Goal: Check status: Check status

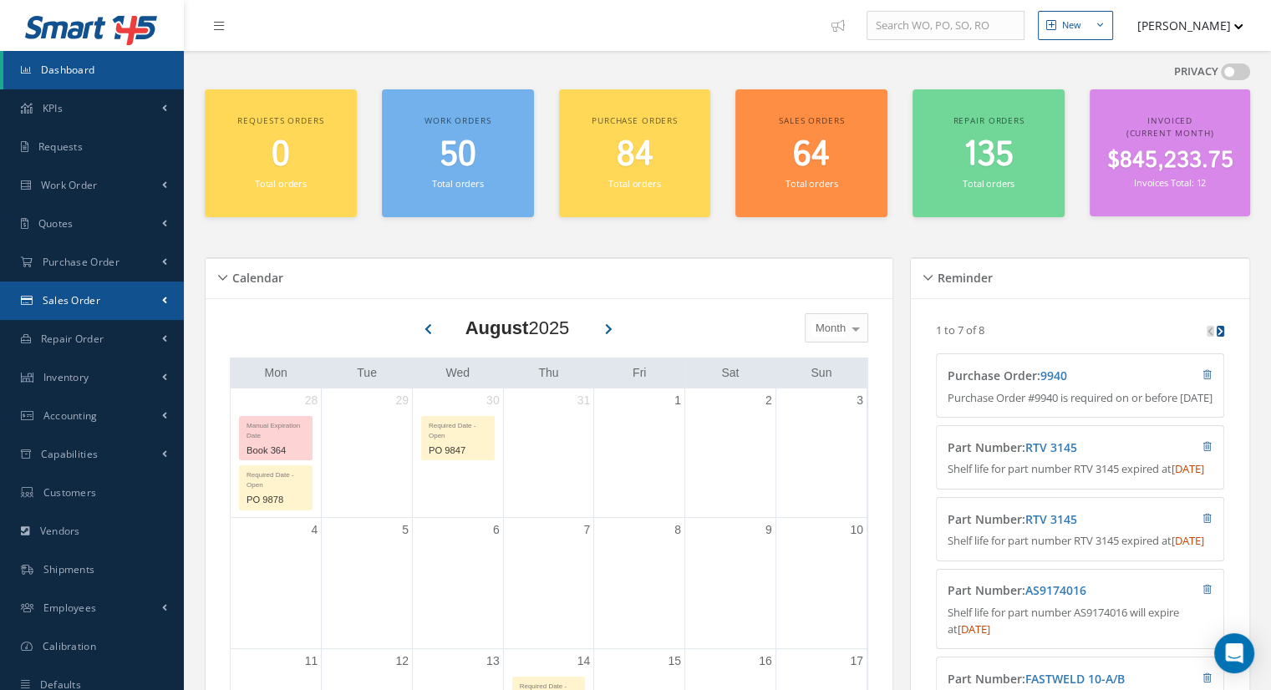
click at [92, 301] on span "Sales Order" at bounding box center [72, 300] width 58 height 14
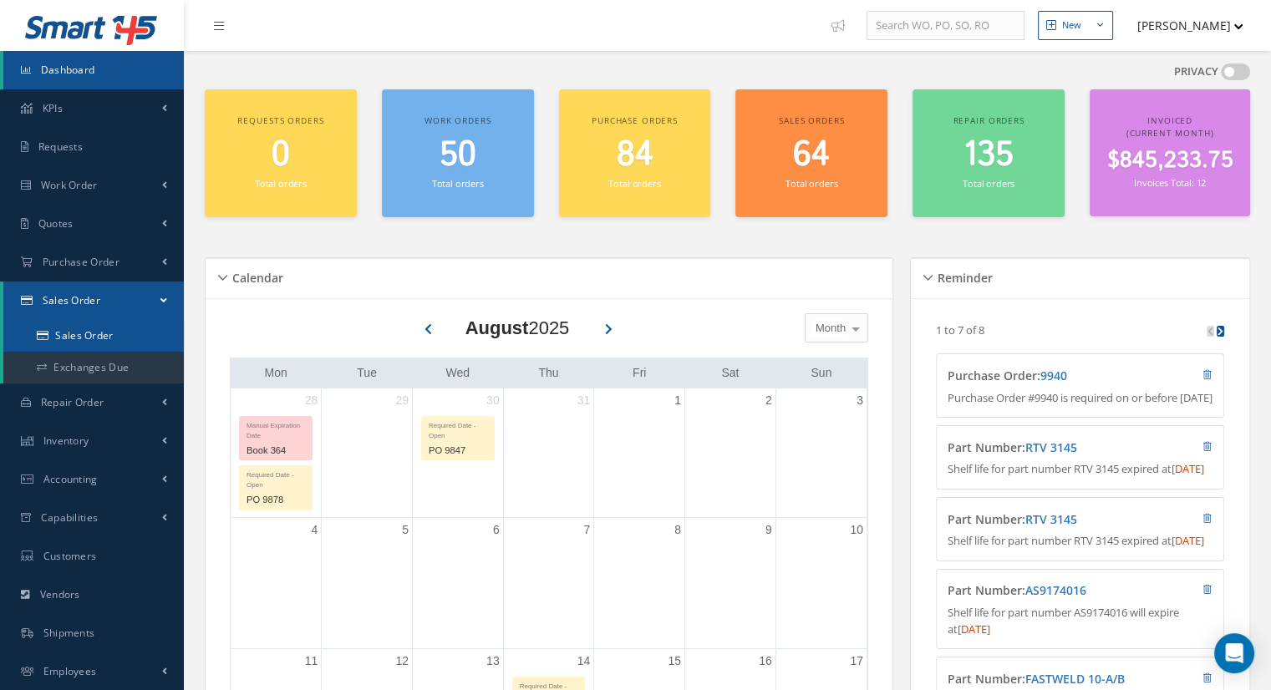
click at [105, 331] on link "Sales Order" at bounding box center [93, 336] width 180 height 32
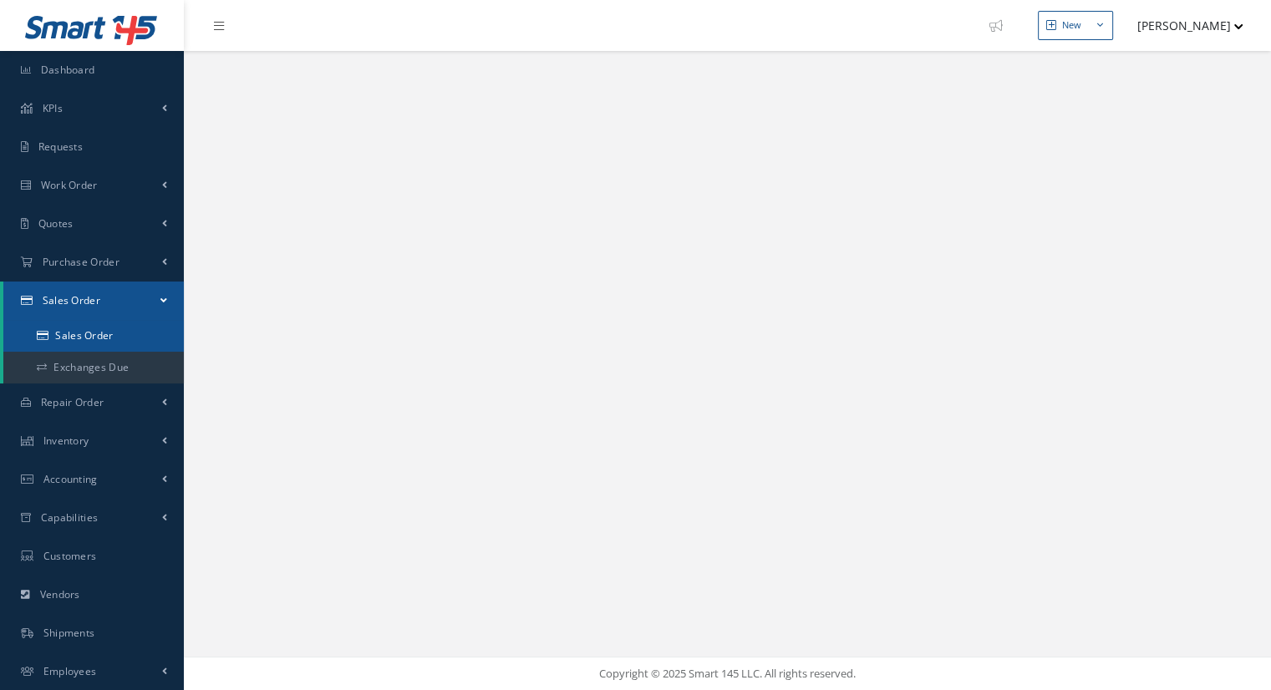
select select "25"
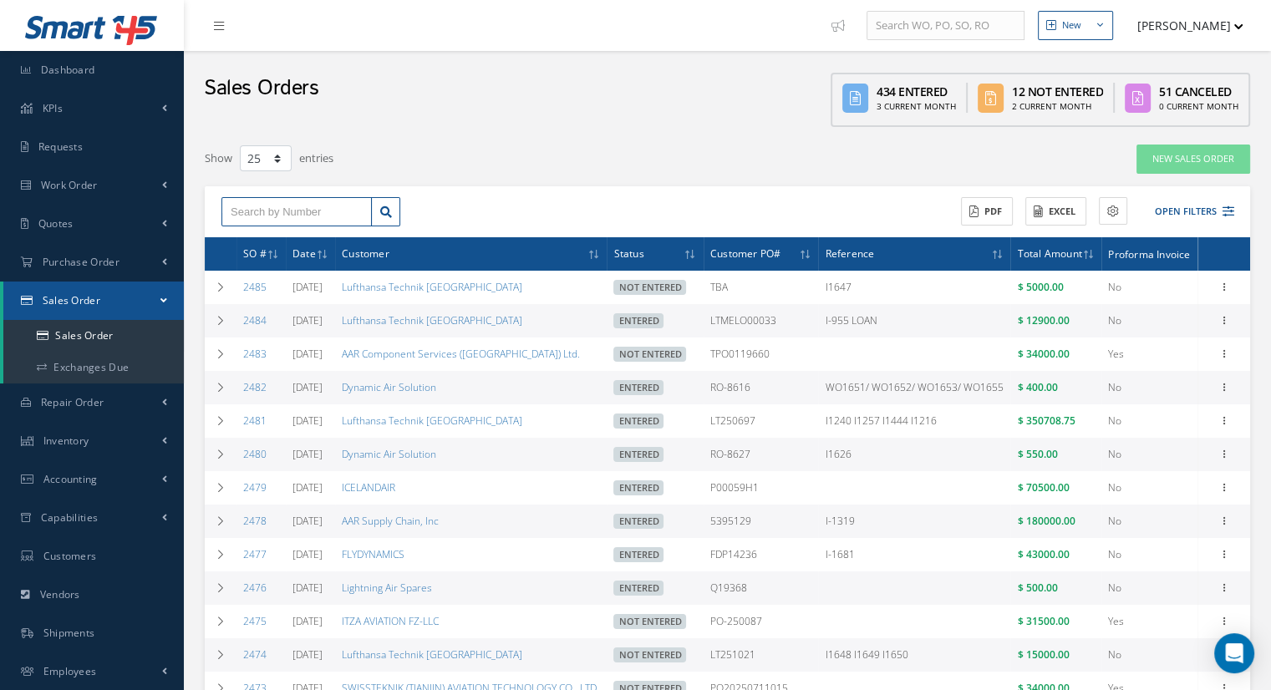
click at [262, 208] on input "text" at bounding box center [296, 212] width 150 height 30
click at [312, 202] on input "SO2385" at bounding box center [296, 212] width 150 height 30
click at [248, 207] on input "SO2385" at bounding box center [296, 212] width 150 height 30
click at [383, 211] on icon at bounding box center [386, 212] width 12 height 12
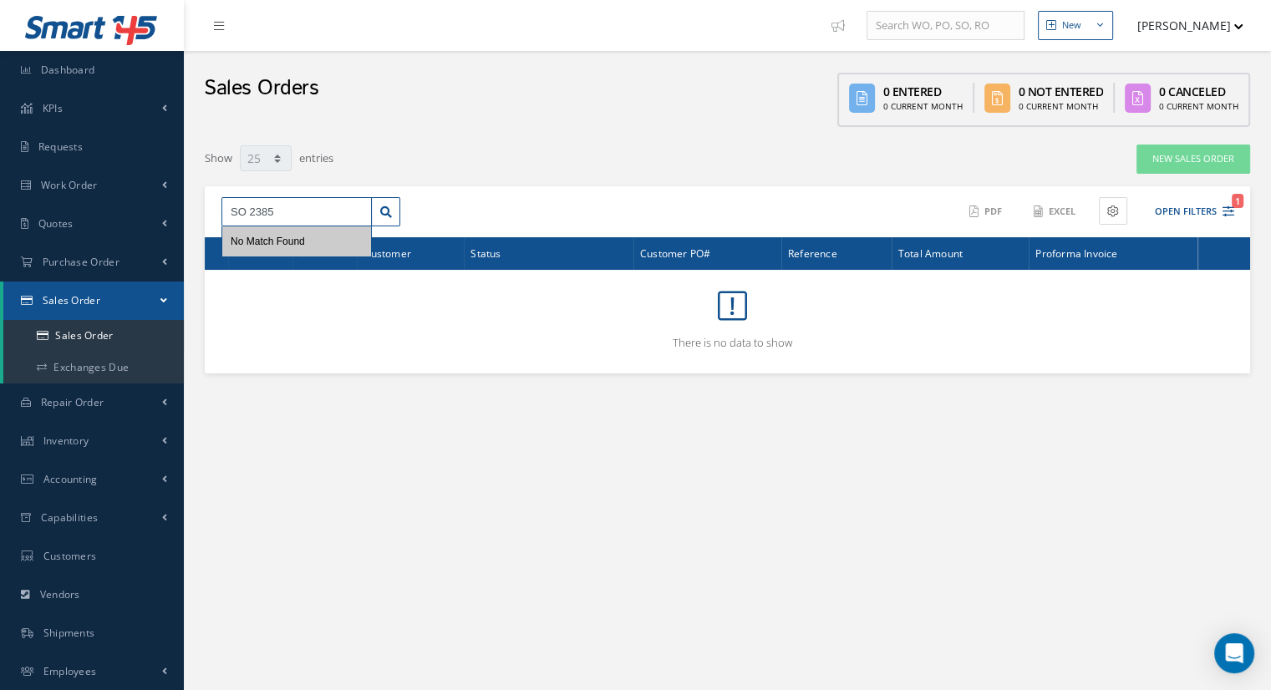
drag, startPoint x: 247, startPoint y: 205, endPoint x: 204, endPoint y: 199, distance: 43.0
click at [205, 199] on div "SO 2385 No Match Found ACTIONS Receive Payments Select Customer WILSON DIAS COM…" at bounding box center [727, 212] width 1045 height 52
click at [390, 209] on icon at bounding box center [386, 212] width 12 height 12
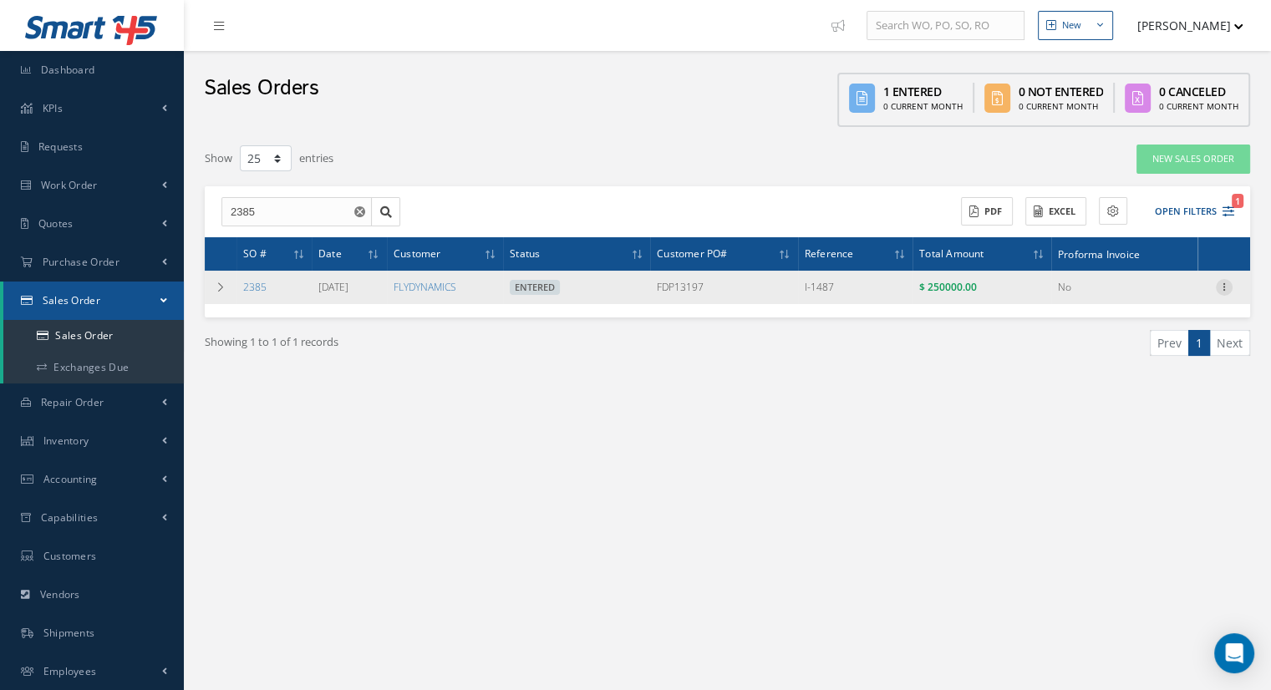
click at [1227, 282] on icon at bounding box center [1224, 285] width 17 height 13
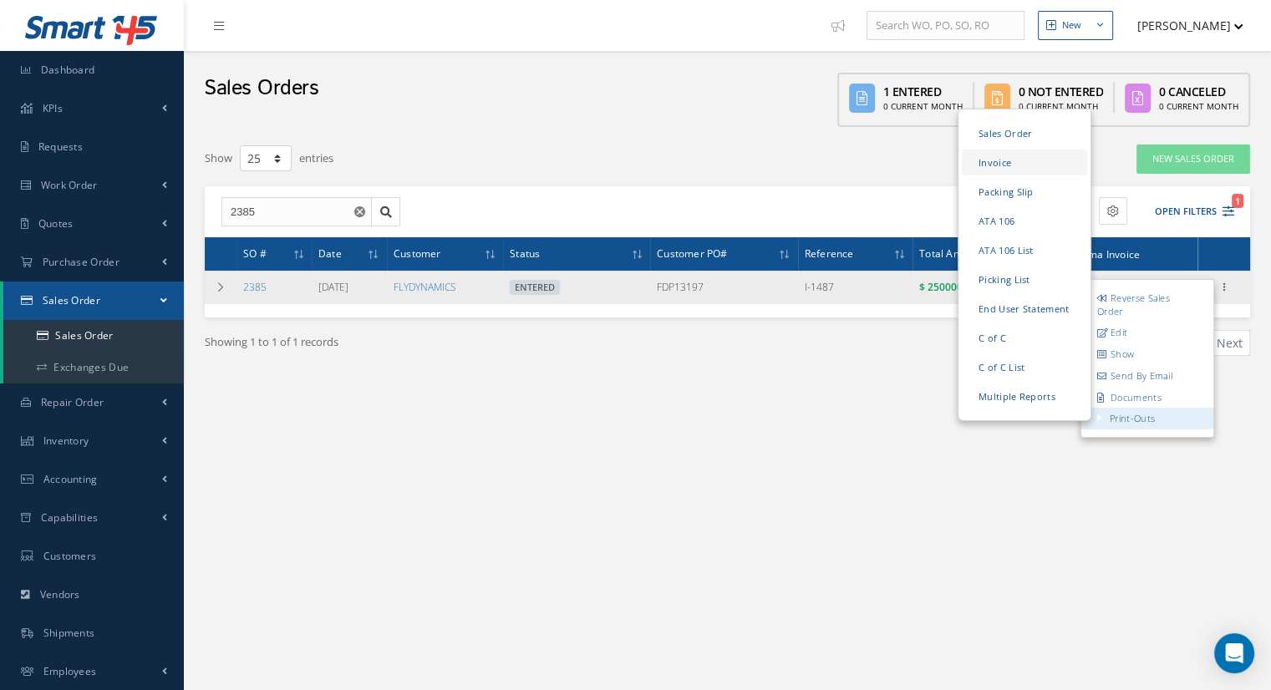
click at [1003, 170] on link "Invoice" at bounding box center [1024, 163] width 125 height 26
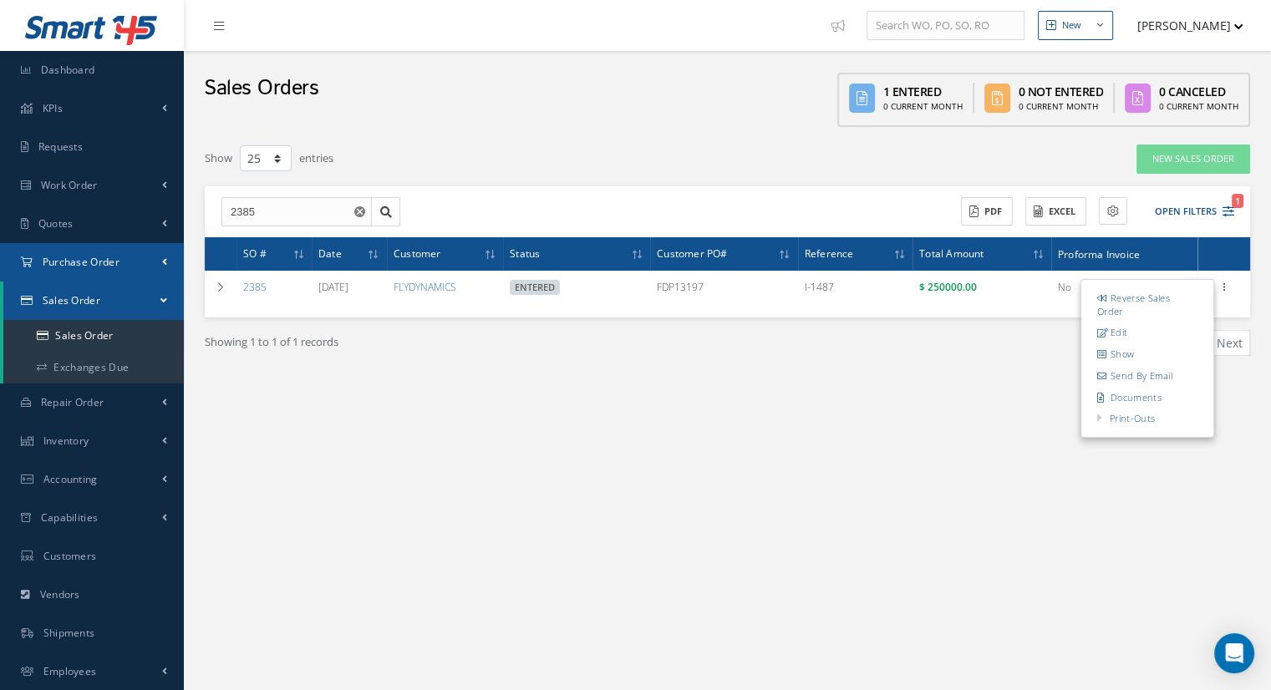
click at [0, 266] on link "Purchase Order" at bounding box center [92, 262] width 184 height 38
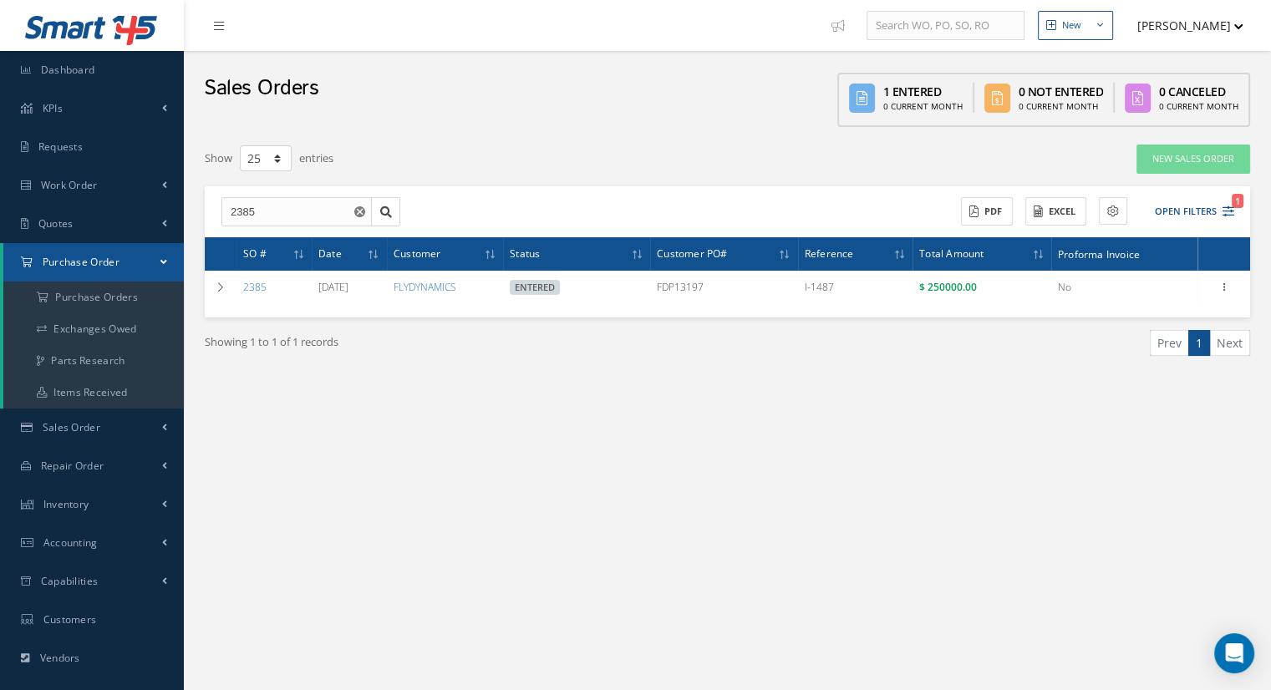
click at [8, 266] on link "Purchase Order" at bounding box center [93, 262] width 180 height 38
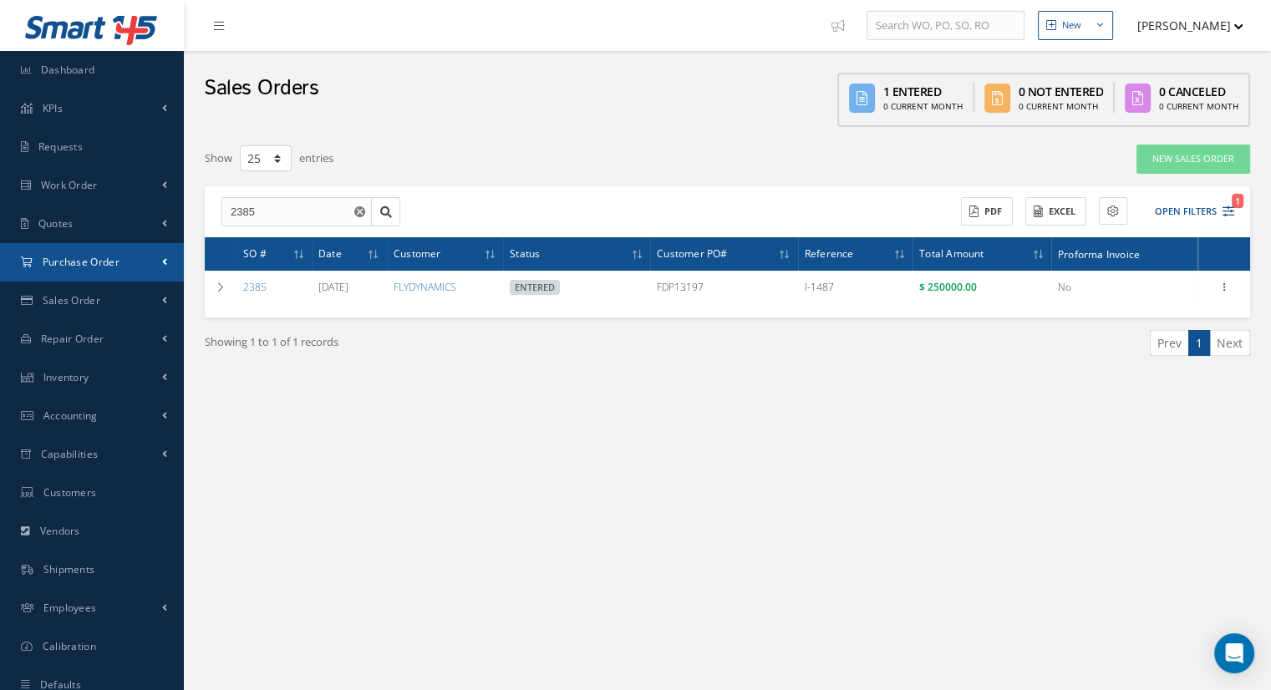
click at [0, 265] on link "Purchase Order" at bounding box center [92, 262] width 184 height 38
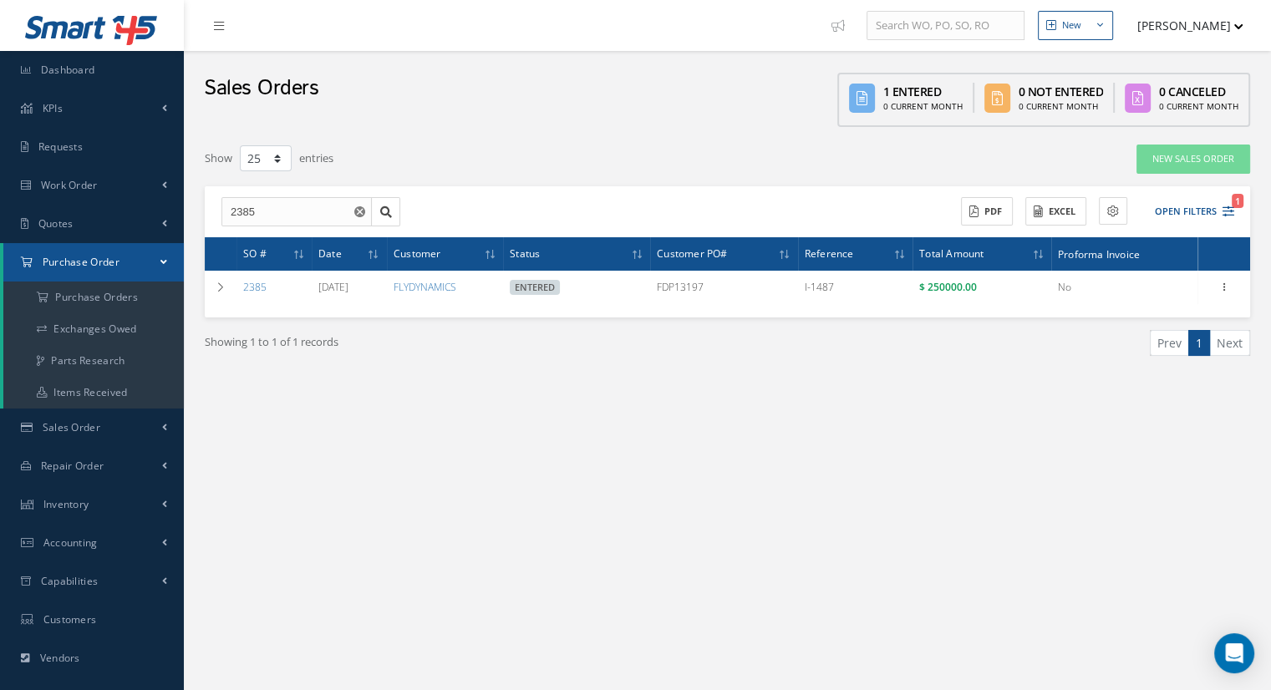
click at [665, 408] on div "Filters SO # 2385 Customer Name Select All Status All Status Entered Not Entere…" at bounding box center [727, 283] width 1062 height 297
click at [8, 265] on link "Purchase Order" at bounding box center [93, 262] width 180 height 38
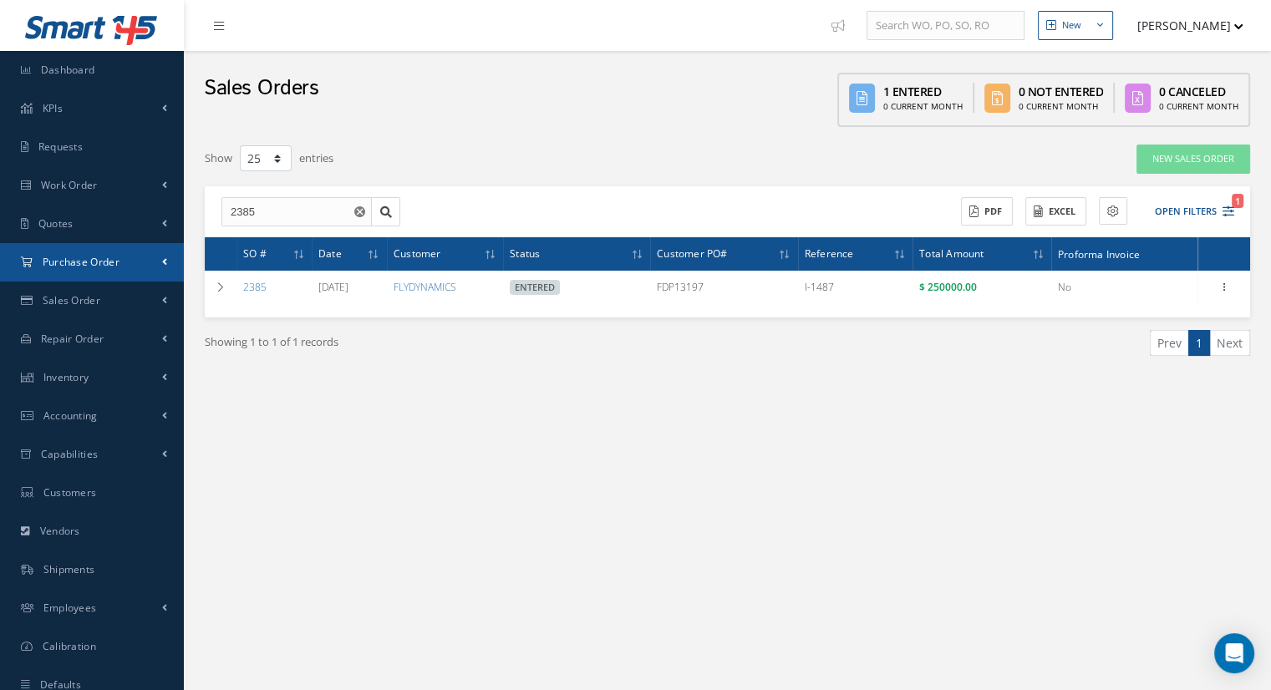
click at [0, 264] on link "Purchase Order" at bounding box center [92, 262] width 184 height 38
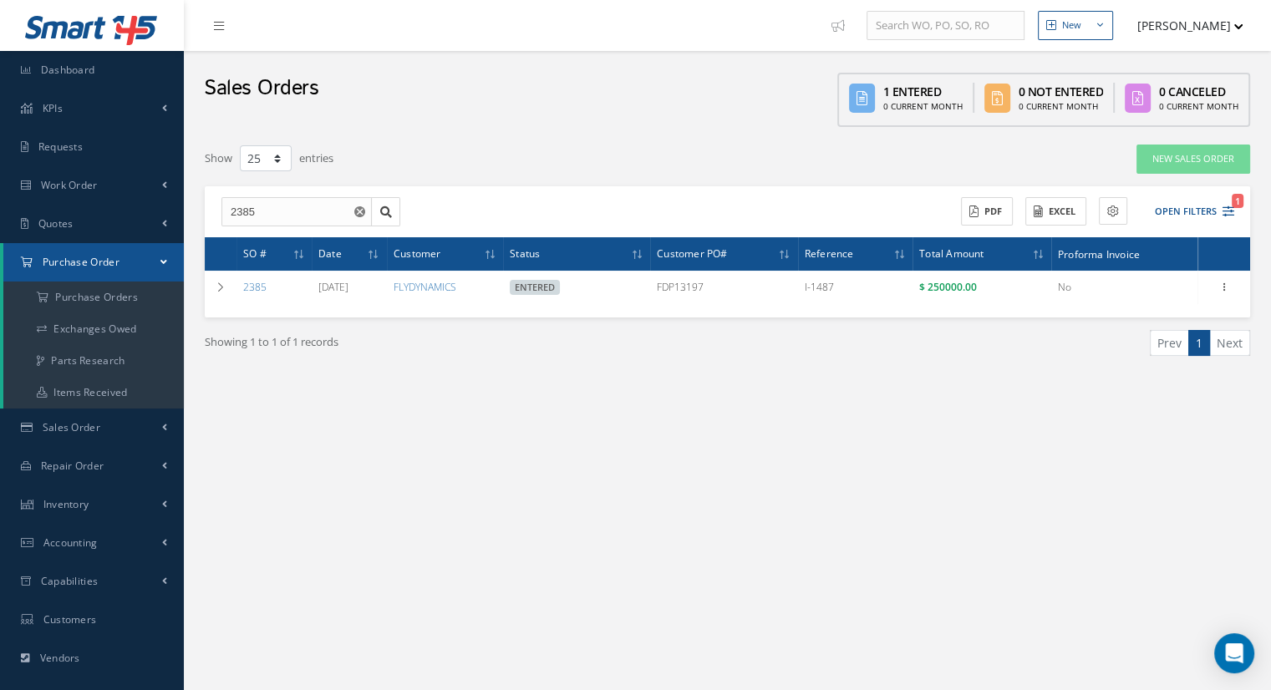
click at [8, 265] on link "Purchase Order" at bounding box center [93, 262] width 180 height 38
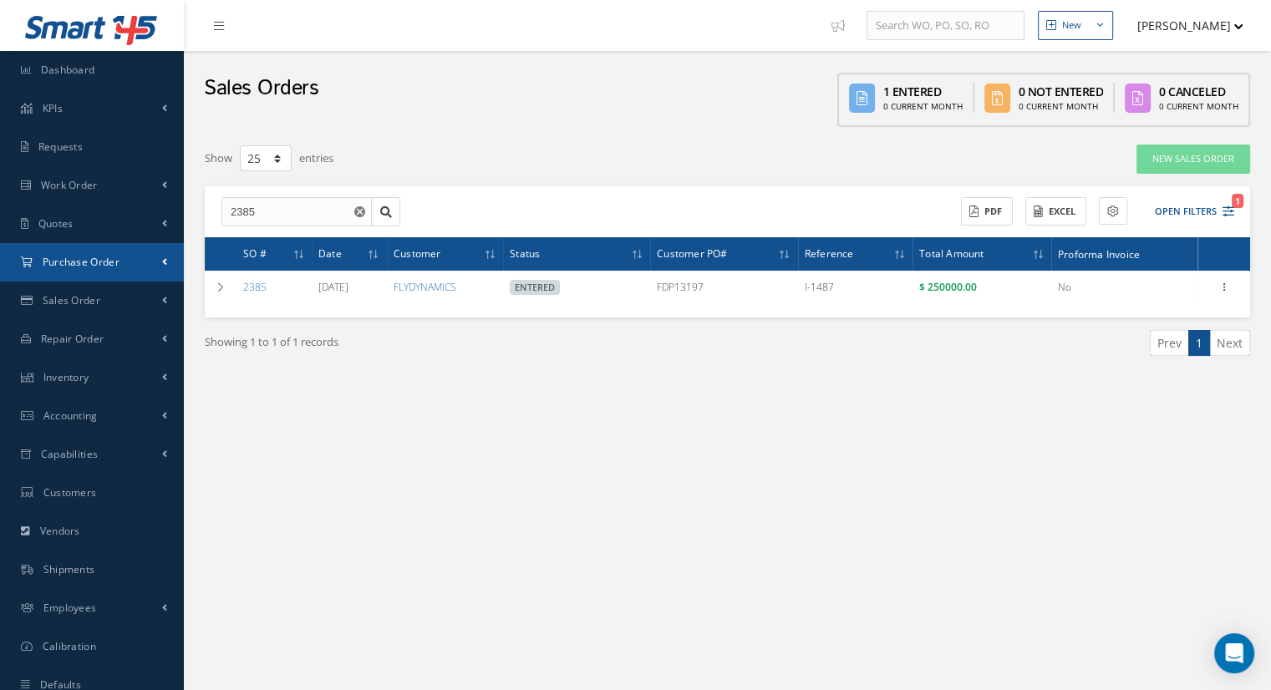
click at [0, 265] on link "Purchase Order" at bounding box center [92, 262] width 184 height 38
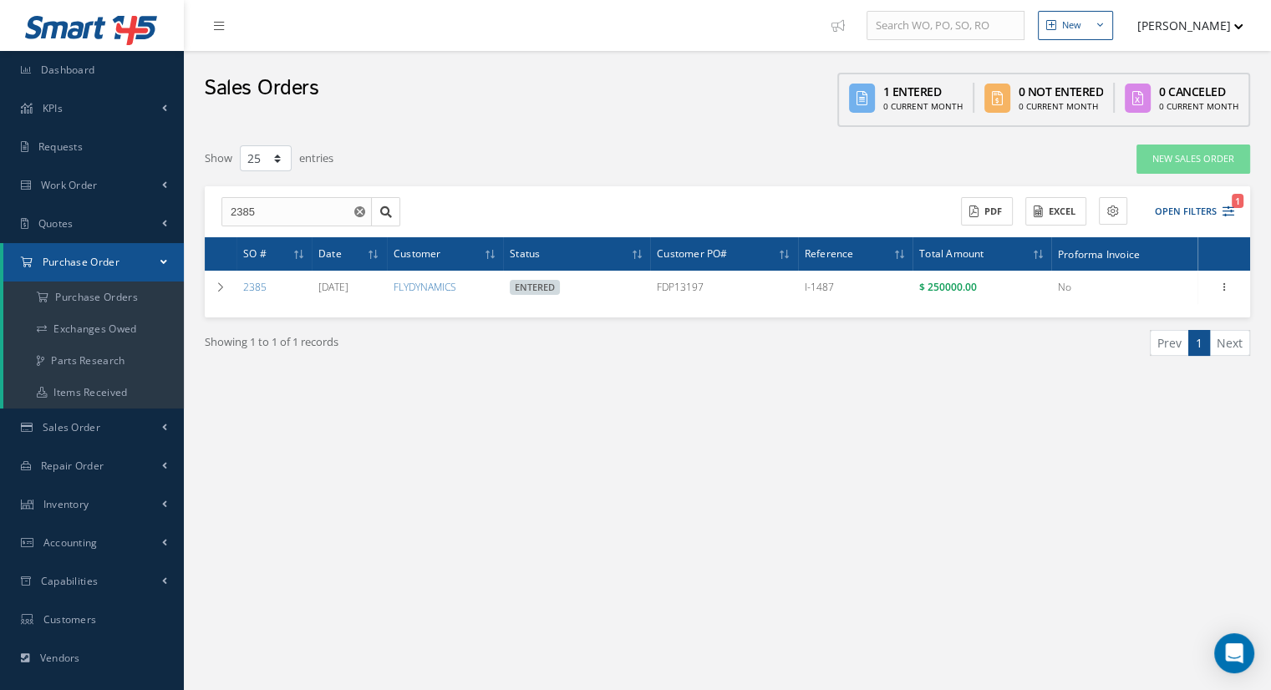
click at [8, 265] on link "Purchase Order" at bounding box center [93, 262] width 180 height 38
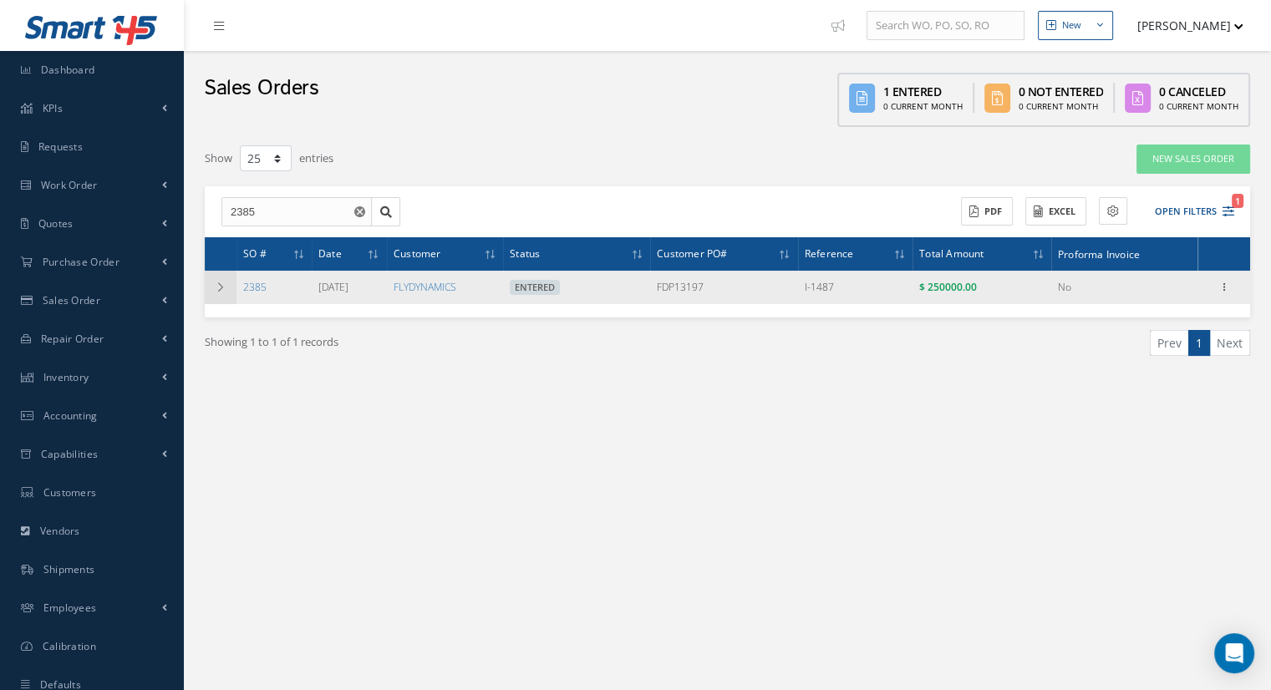
drag, startPoint x: 1091, startPoint y: 278, endPoint x: 220, endPoint y: 286, distance: 871.6
click at [220, 286] on icon at bounding box center [221, 287] width 12 height 10
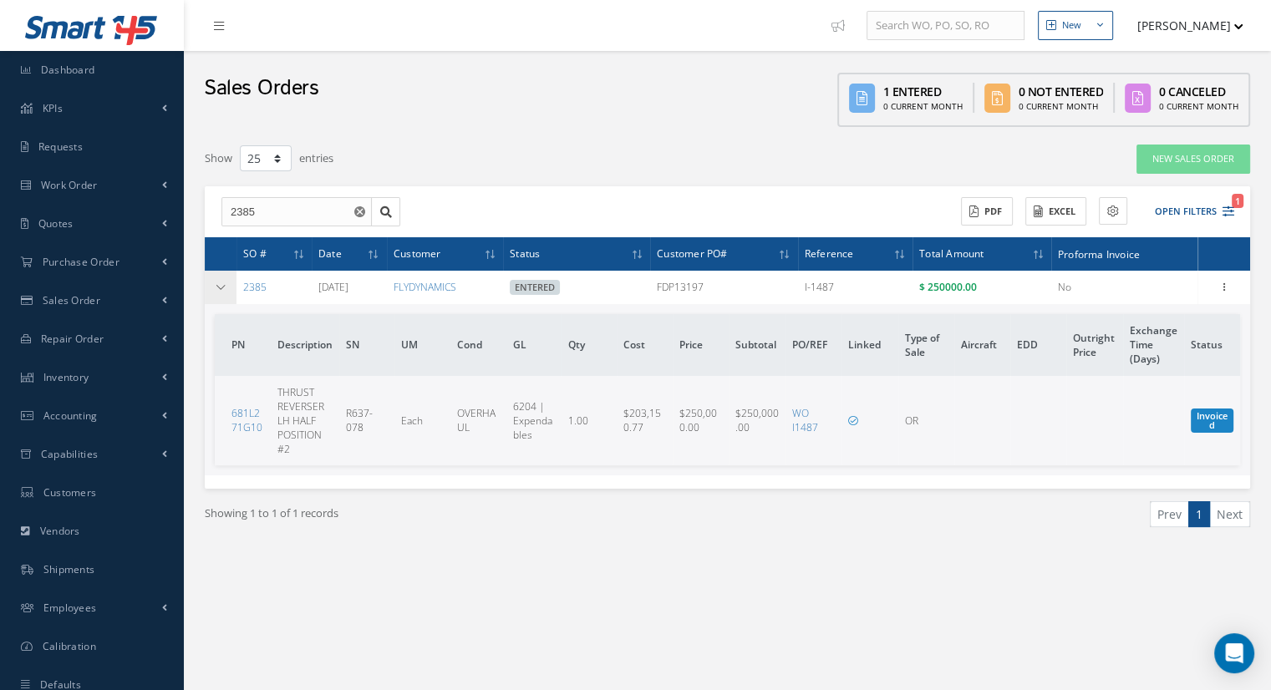
click at [215, 282] on icon at bounding box center [221, 287] width 12 height 10
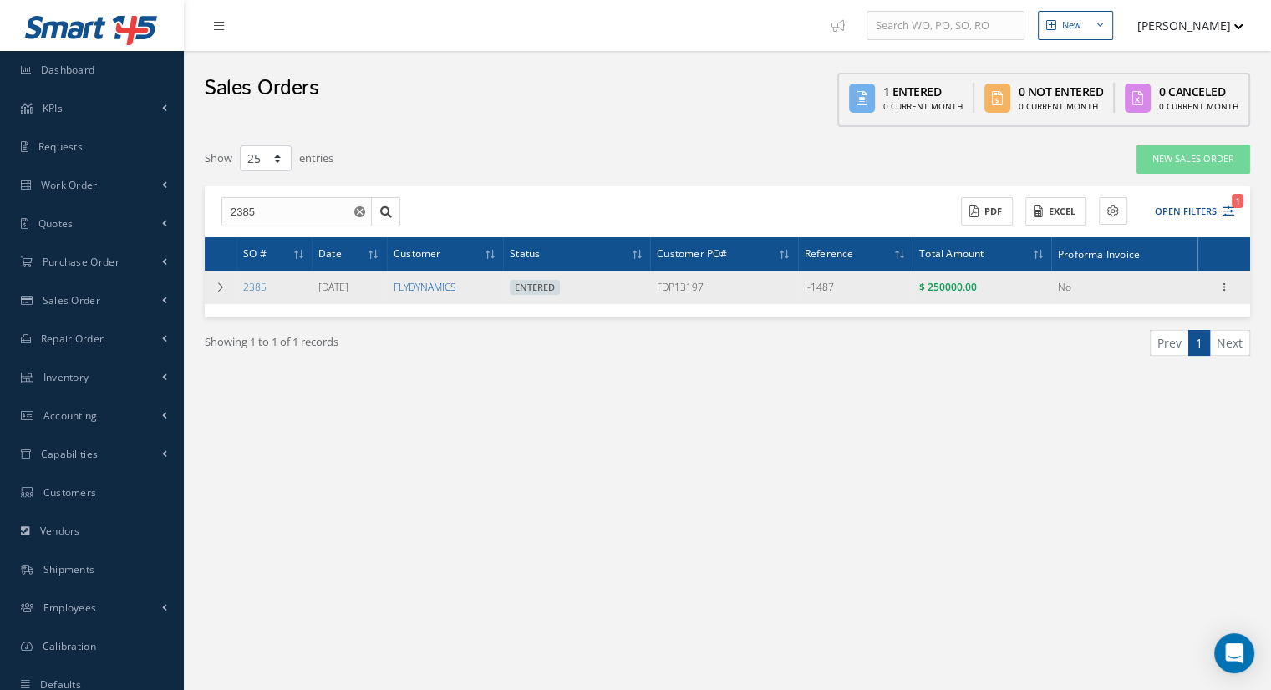
click at [446, 280] on link "FLYDYNAMICS" at bounding box center [425, 287] width 63 height 14
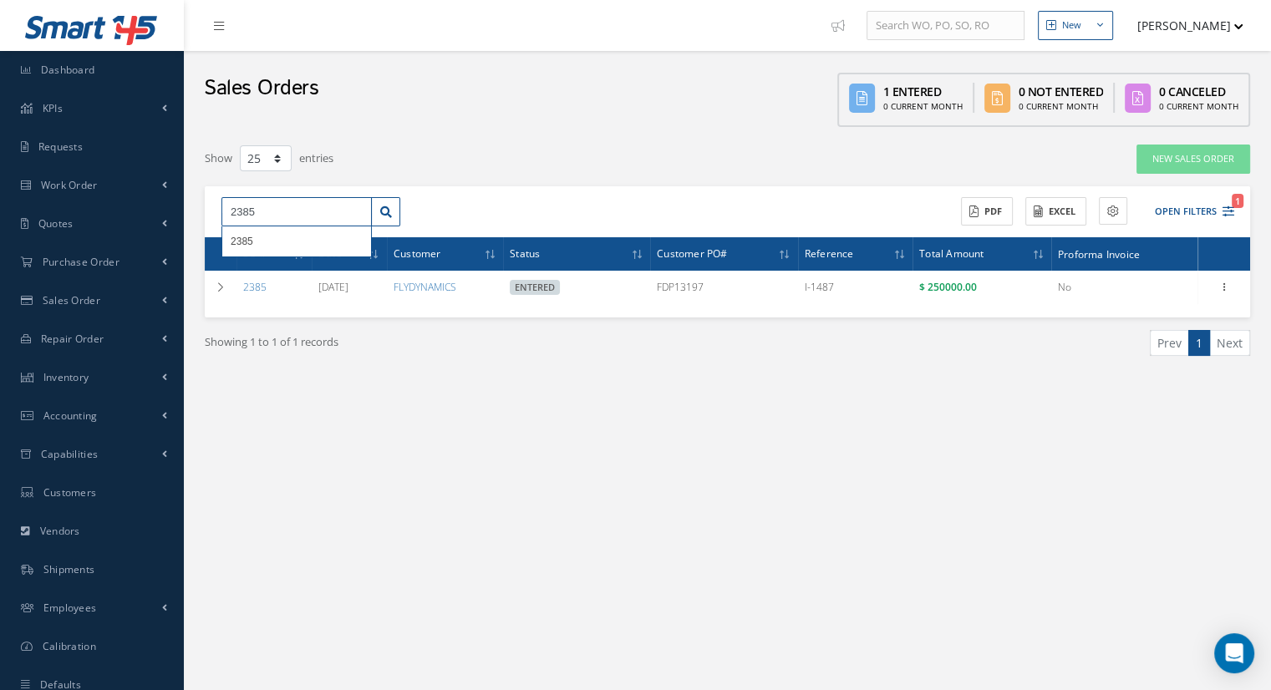
drag, startPoint x: 306, startPoint y: 213, endPoint x: 188, endPoint y: 215, distance: 117.8
click at [188, 215] on div "New New Work Order New Purchase Order New Customer Quote New Sales Order New Re…" at bounding box center [727, 403] width 1087 height 806
type input "1495"
click at [391, 213] on icon at bounding box center [386, 212] width 12 height 12
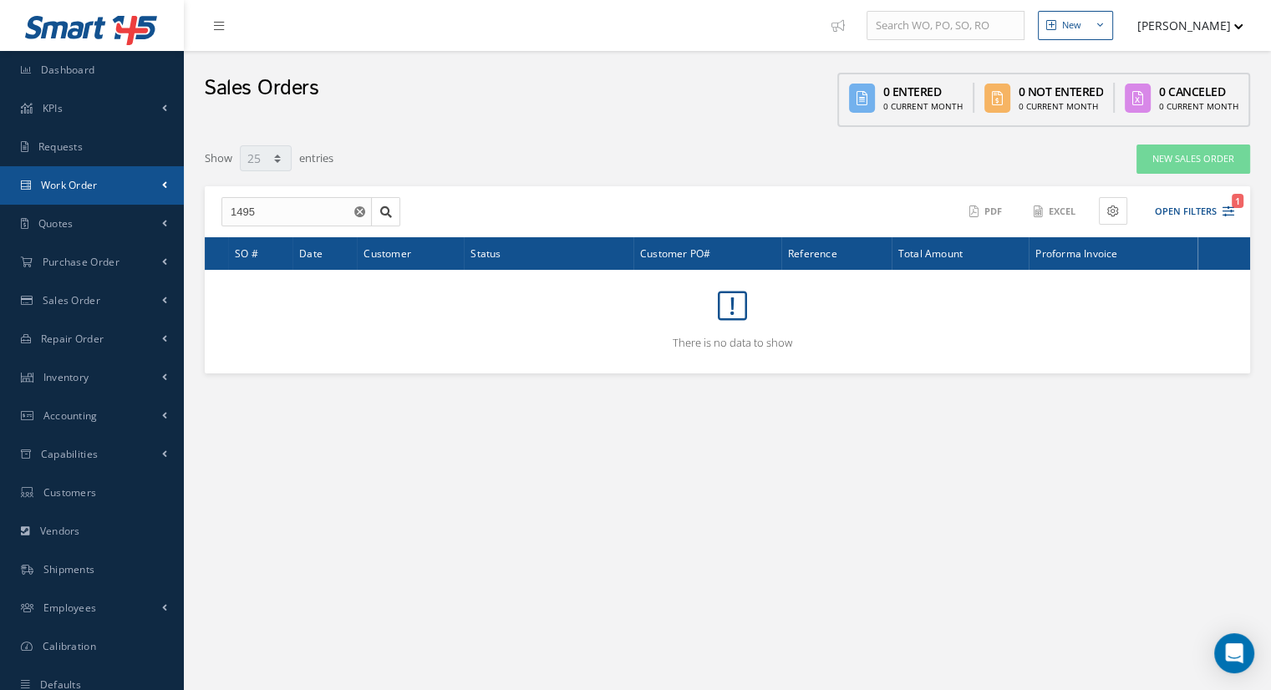
click at [90, 191] on link "Work Order" at bounding box center [92, 185] width 184 height 38
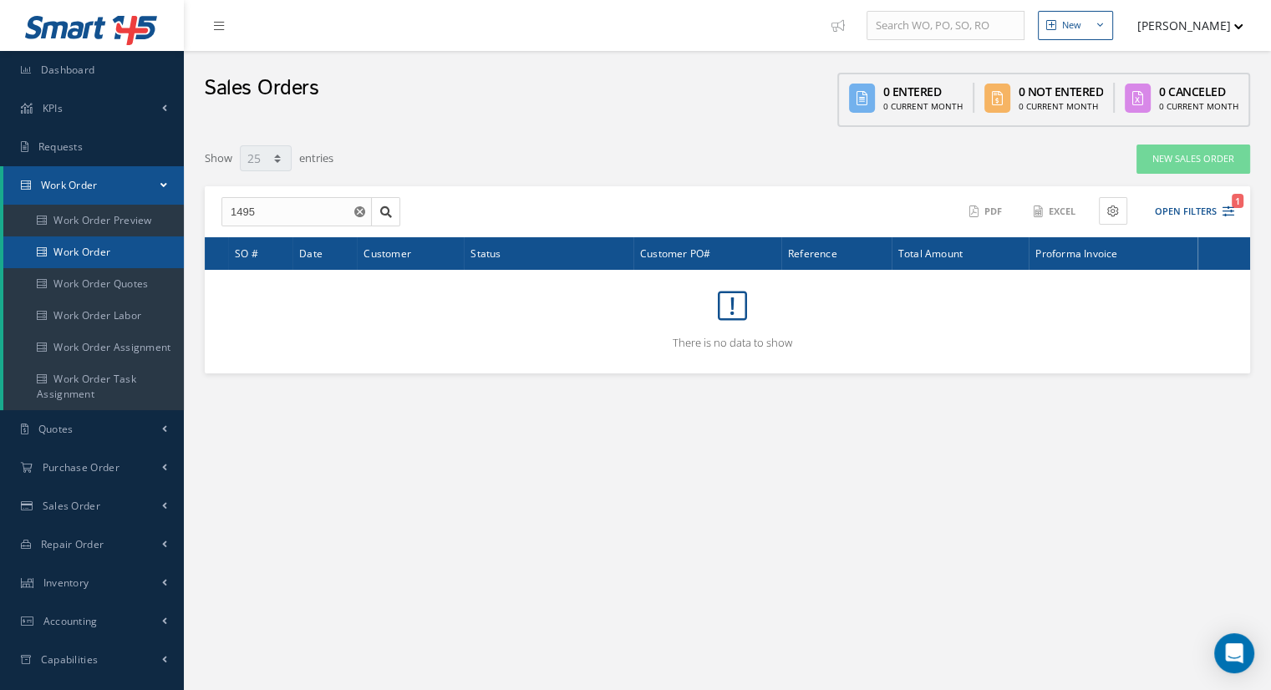
click at [107, 252] on link "Work Order" at bounding box center [93, 252] width 180 height 32
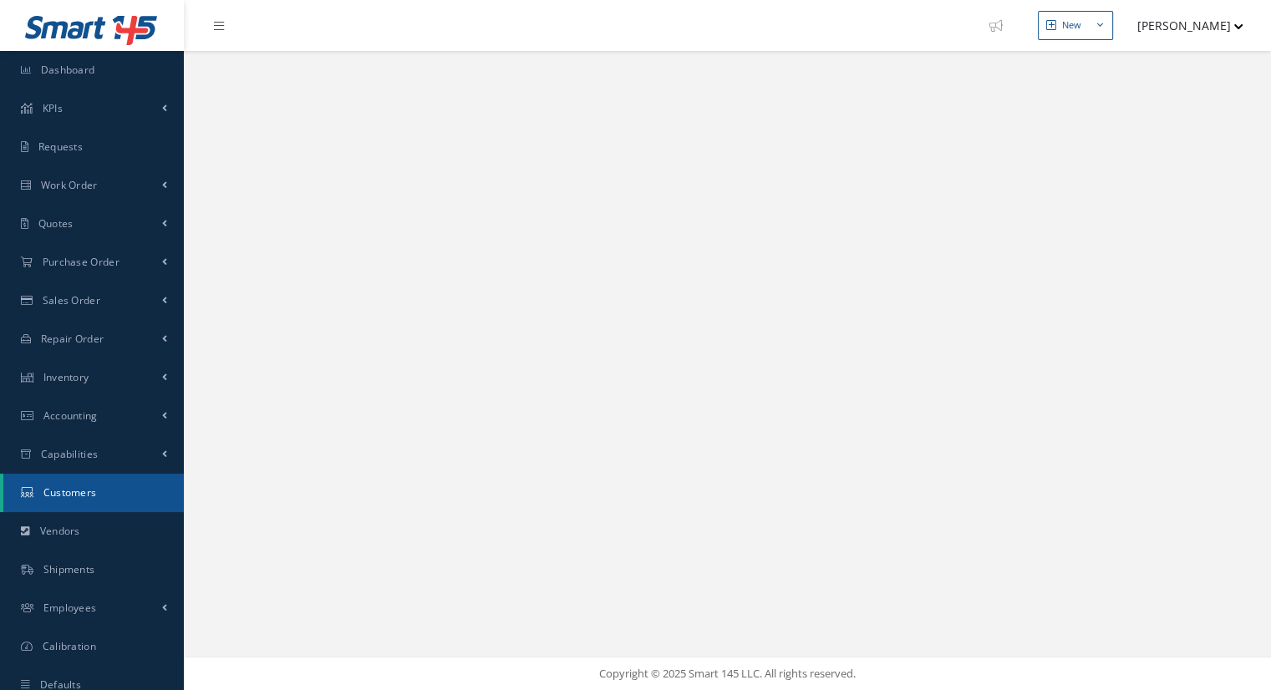
select select "25"
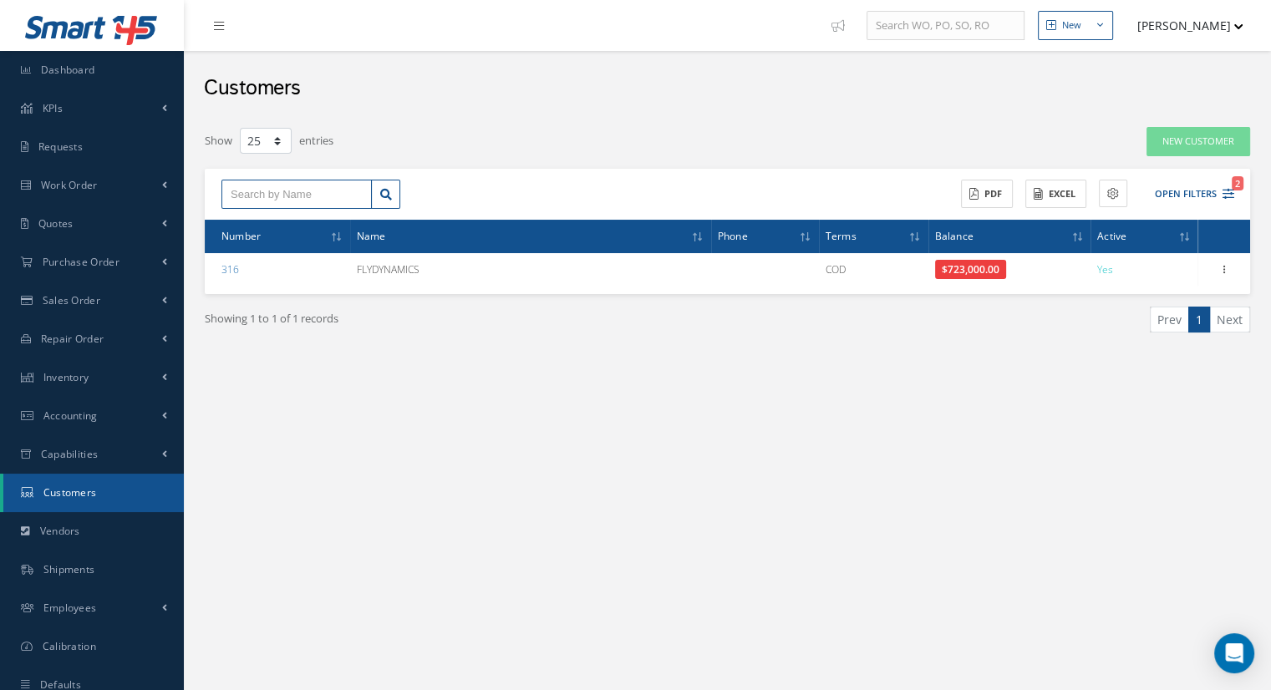
click at [274, 190] on input "text" at bounding box center [296, 195] width 150 height 30
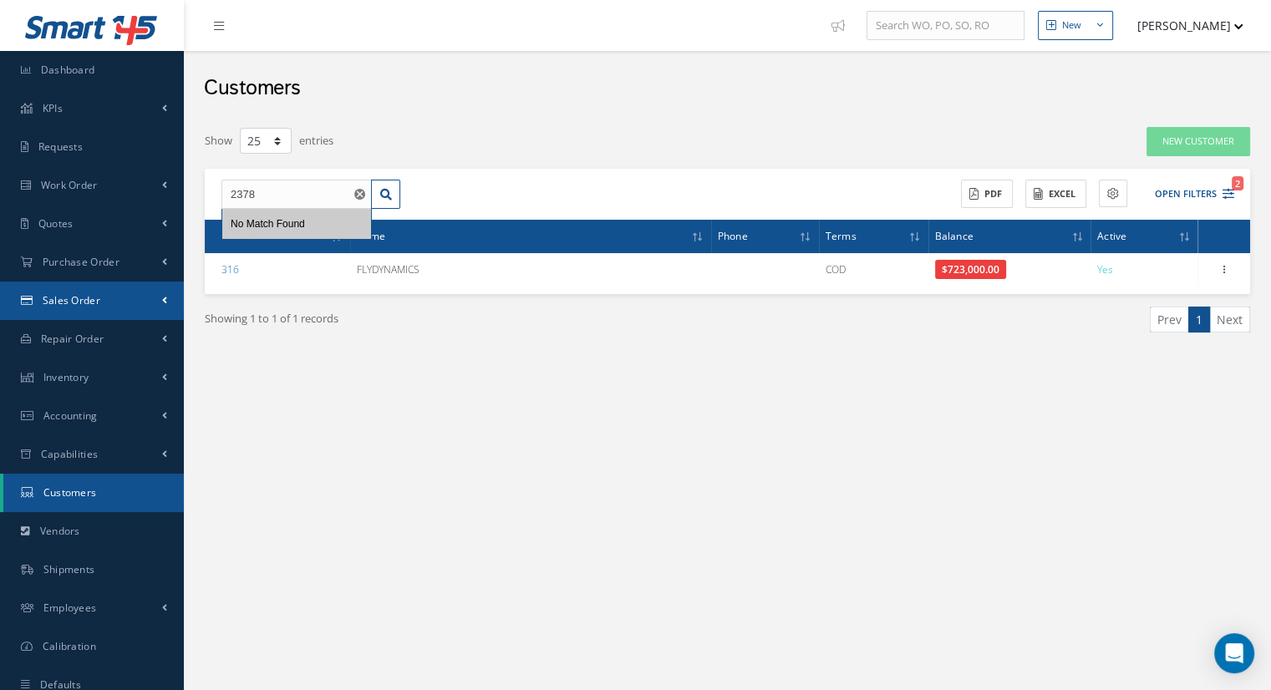
click at [89, 298] on span "Sales Order" at bounding box center [72, 300] width 58 height 14
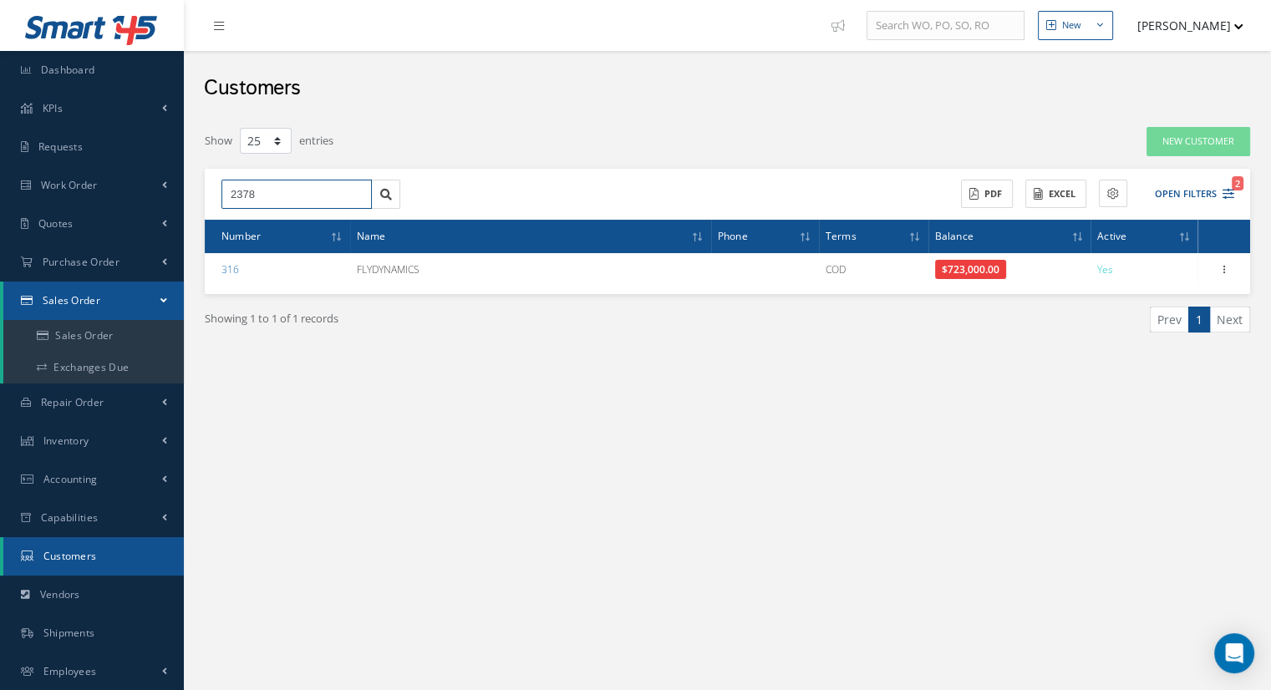
click at [264, 200] on input "2378" at bounding box center [296, 195] width 150 height 30
drag, startPoint x: 287, startPoint y: 195, endPoint x: 187, endPoint y: 186, distance: 100.6
click at [187, 186] on div "New New Work Order New Purchase Order New Customer Quote New Sales Order New Re…" at bounding box center [727, 371] width 1087 height 743
type input "2378"
click at [381, 192] on icon at bounding box center [386, 195] width 12 height 12
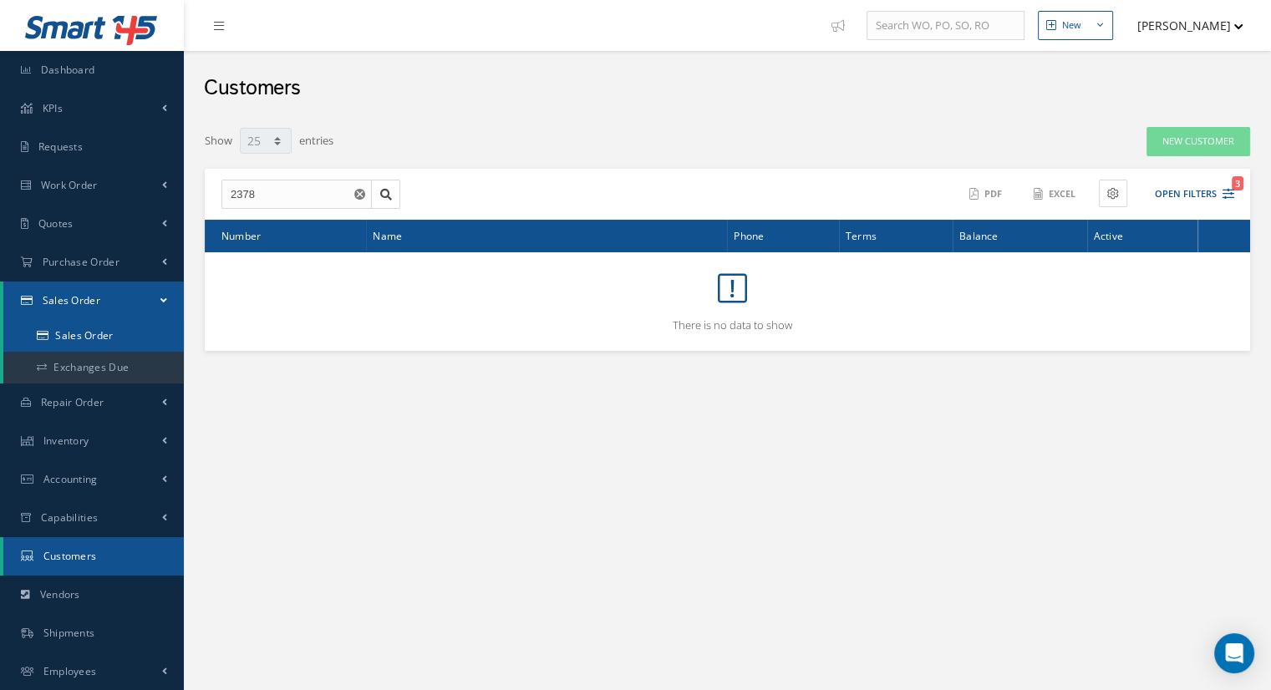
click at [115, 332] on link "Sales Order" at bounding box center [93, 336] width 180 height 32
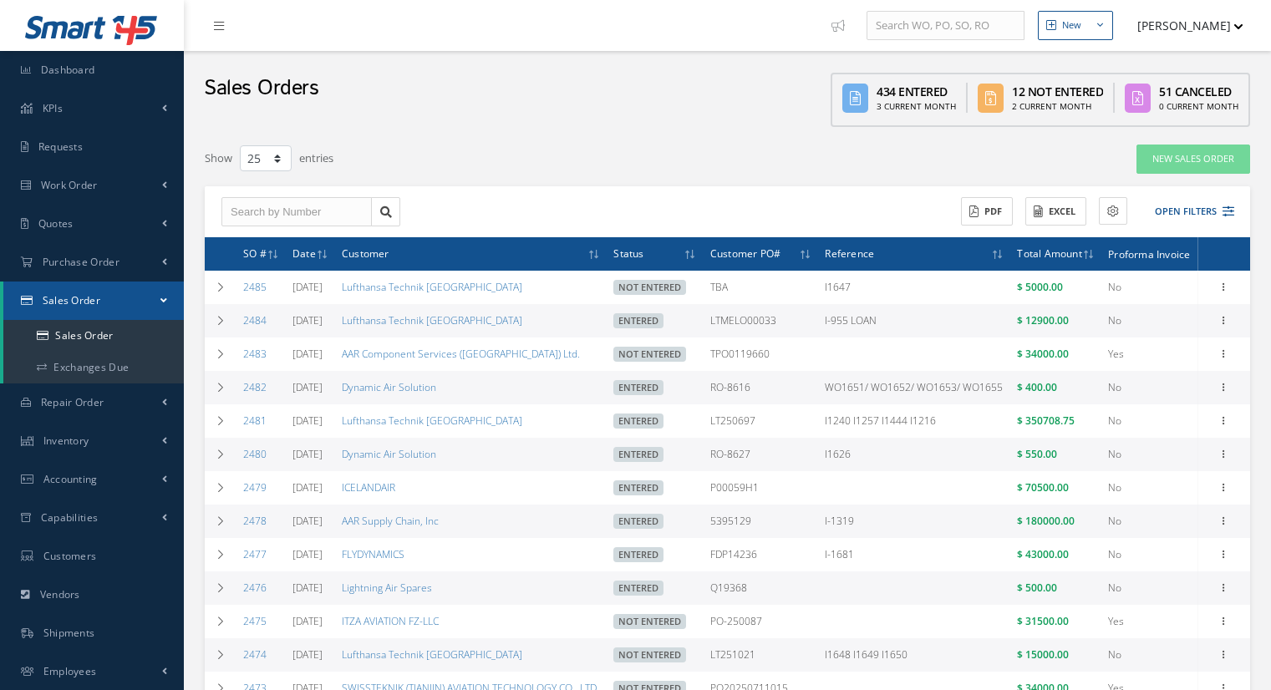
select select "25"
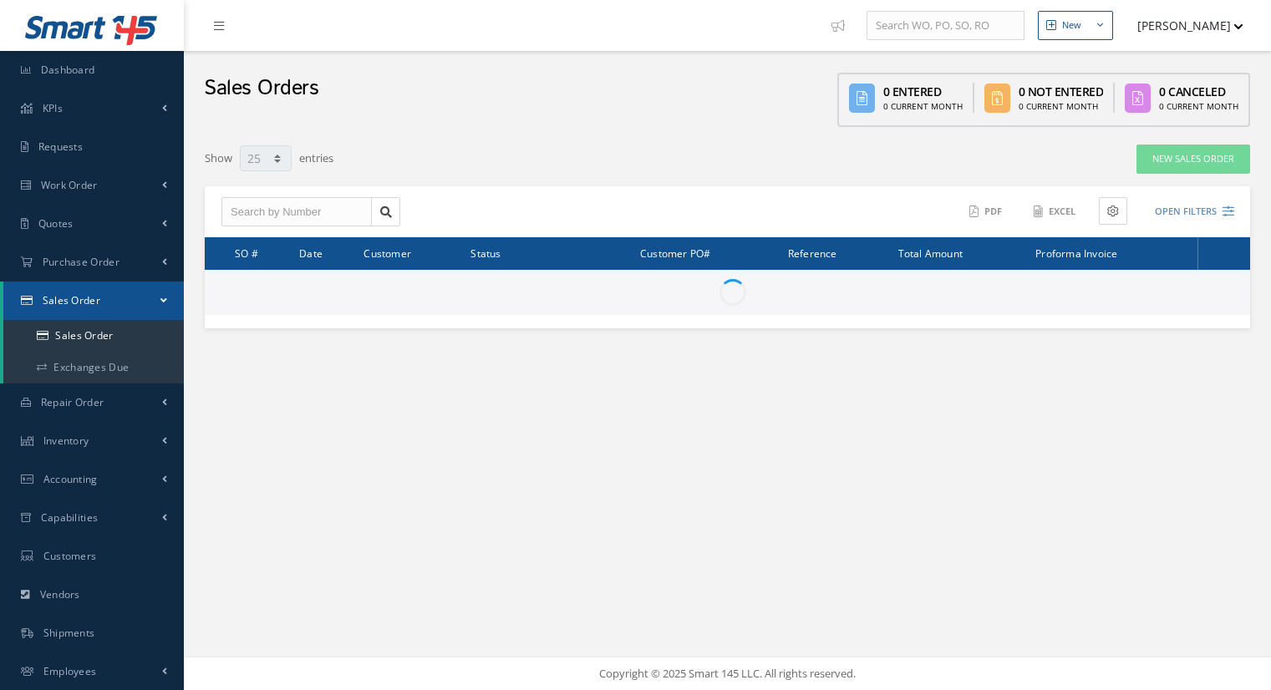
select select "25"
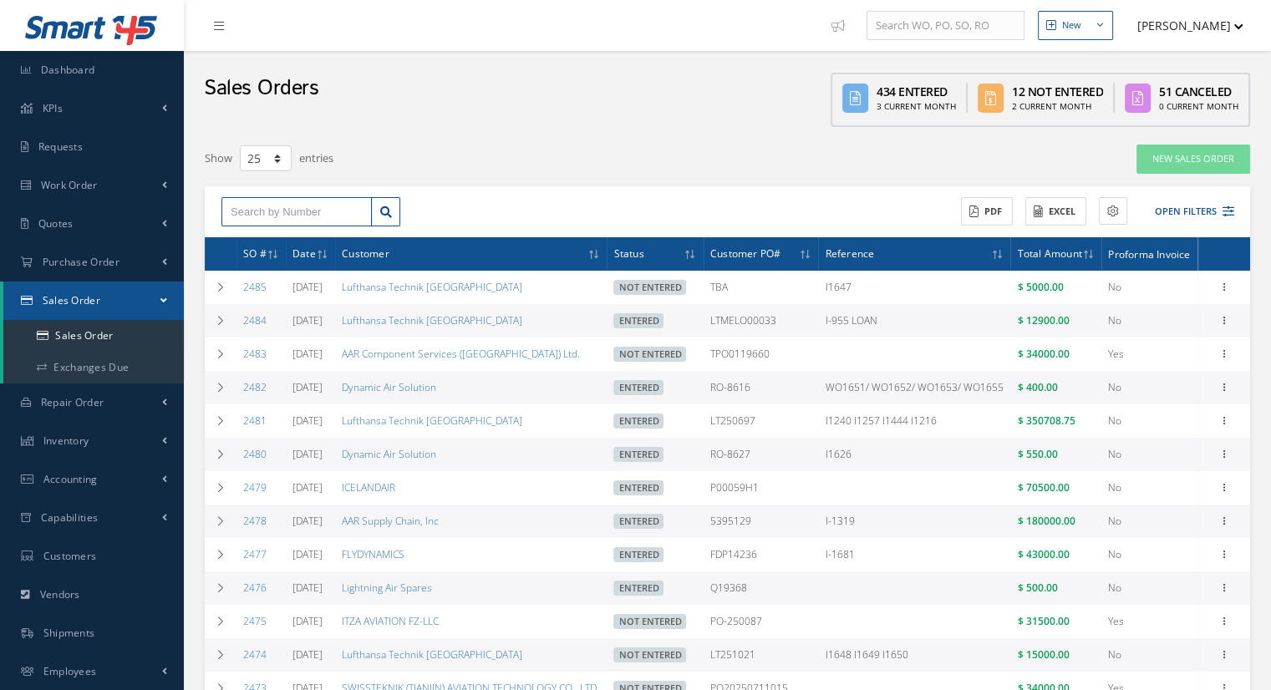
click at [244, 219] on input "text" at bounding box center [296, 212] width 150 height 30
select select "25"
click at [313, 206] on input "text" at bounding box center [296, 212] width 150 height 30
type input "2378"
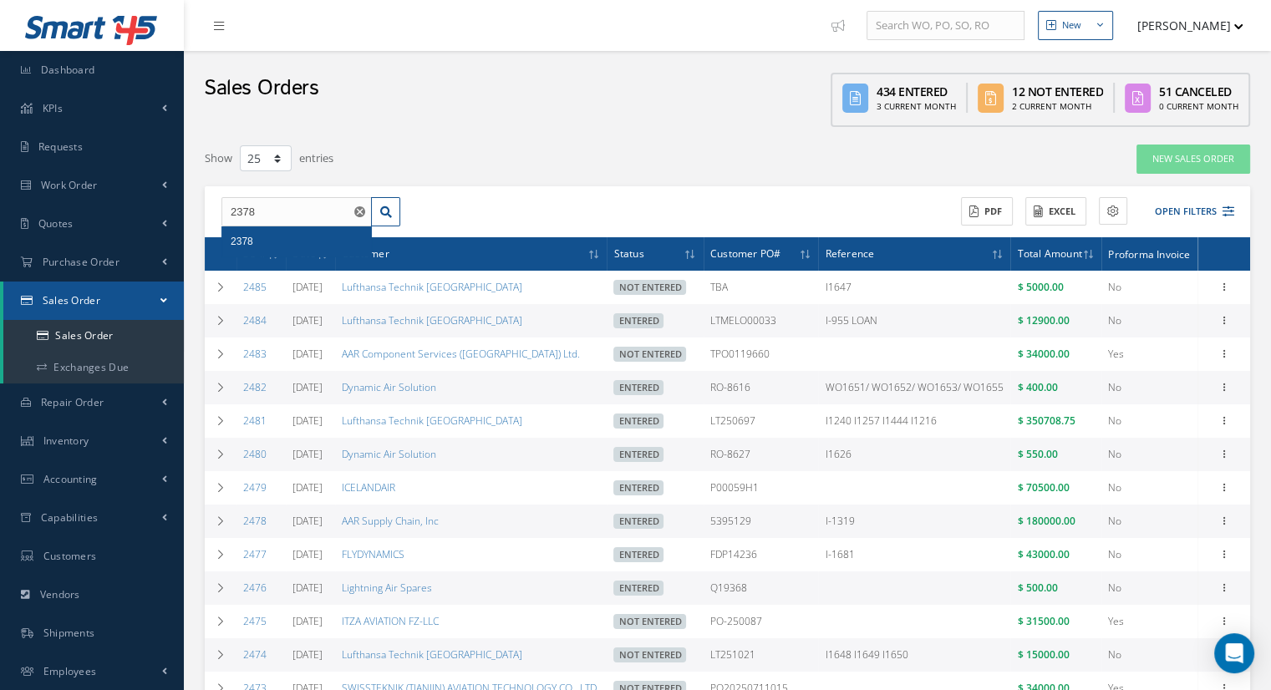
click at [317, 242] on div "2378" at bounding box center [297, 241] width 132 height 17
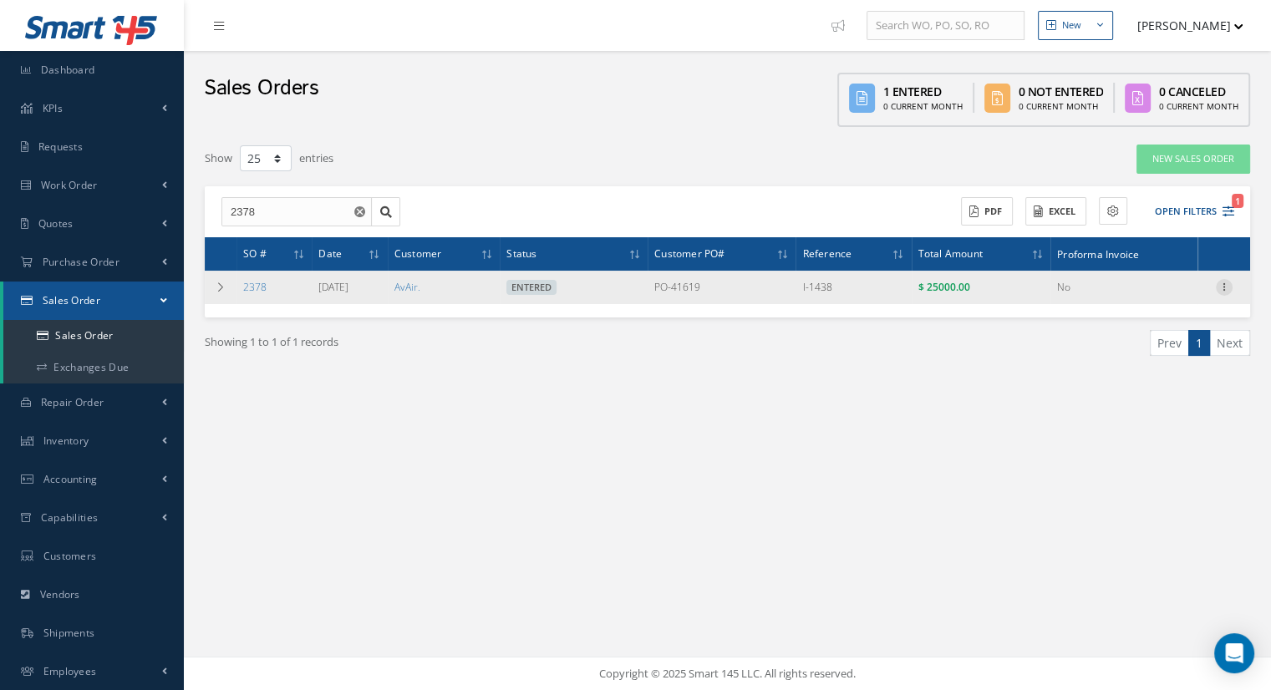
click at [1223, 287] on icon at bounding box center [1224, 285] width 17 height 13
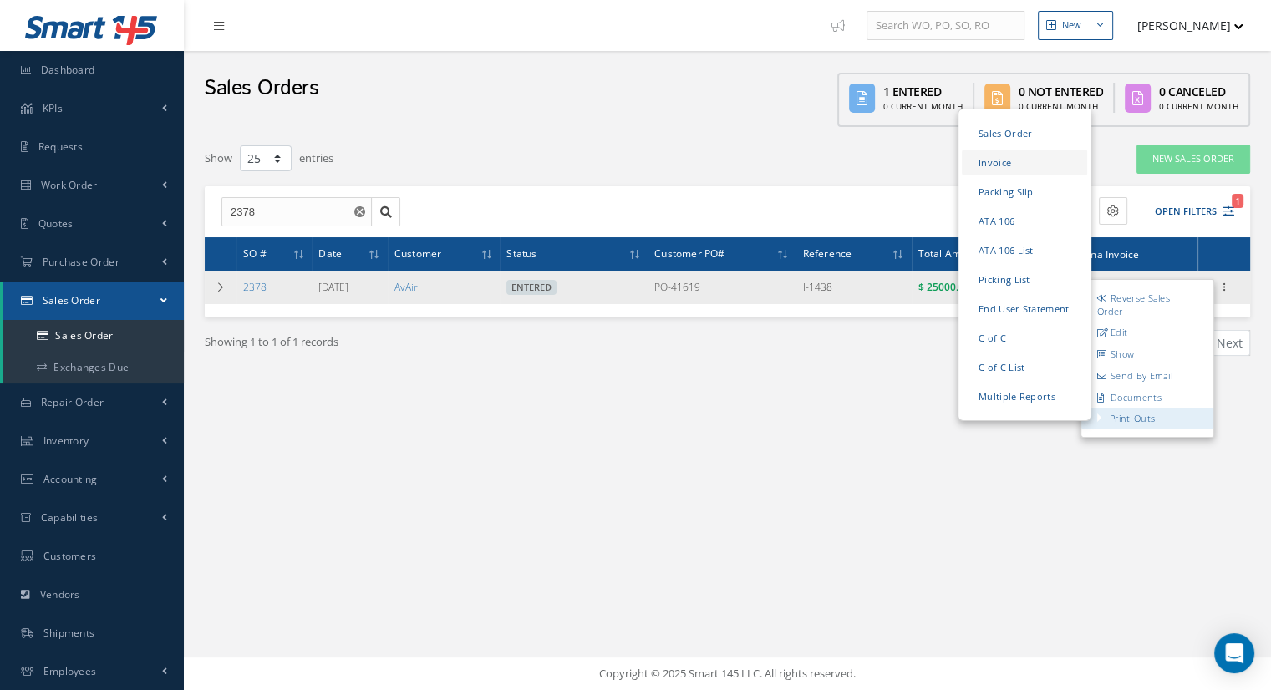
click at [1009, 170] on link "Invoice" at bounding box center [1024, 163] width 125 height 26
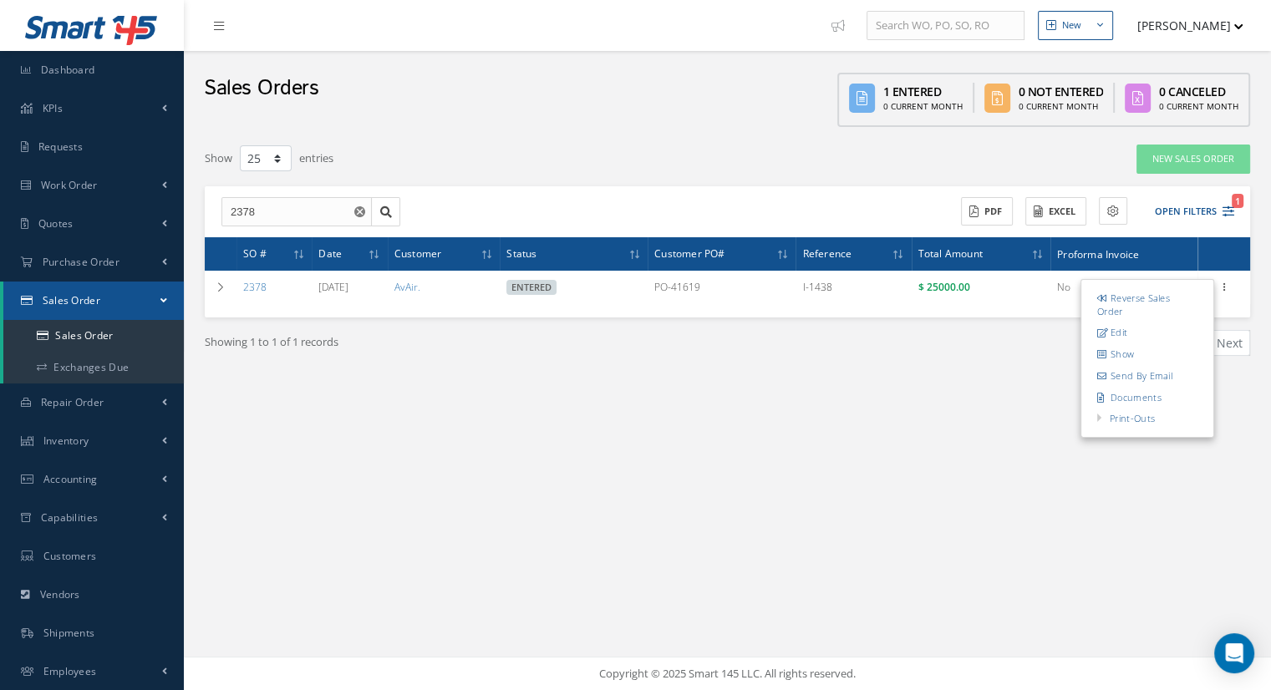
click at [949, 395] on div "Showing 1 to 1 of 1 records Prev 1 Next" at bounding box center [727, 358] width 1070 height 81
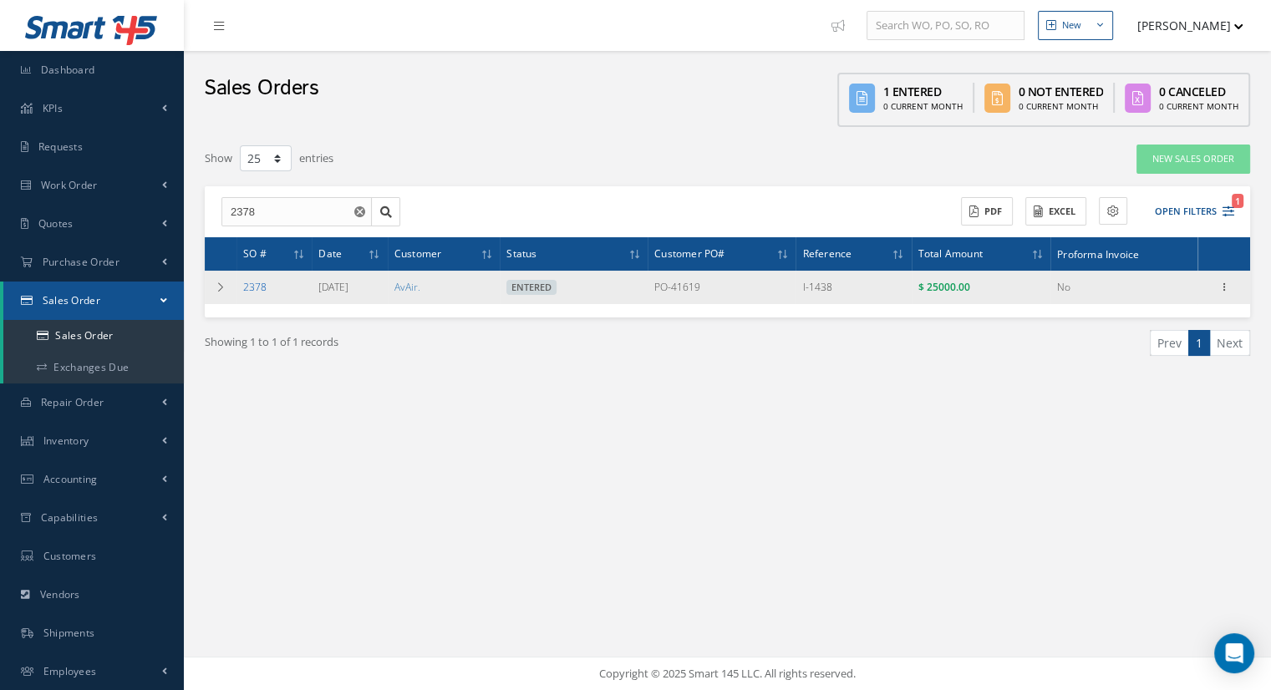
click at [260, 285] on link "2378" at bounding box center [254, 287] width 23 height 14
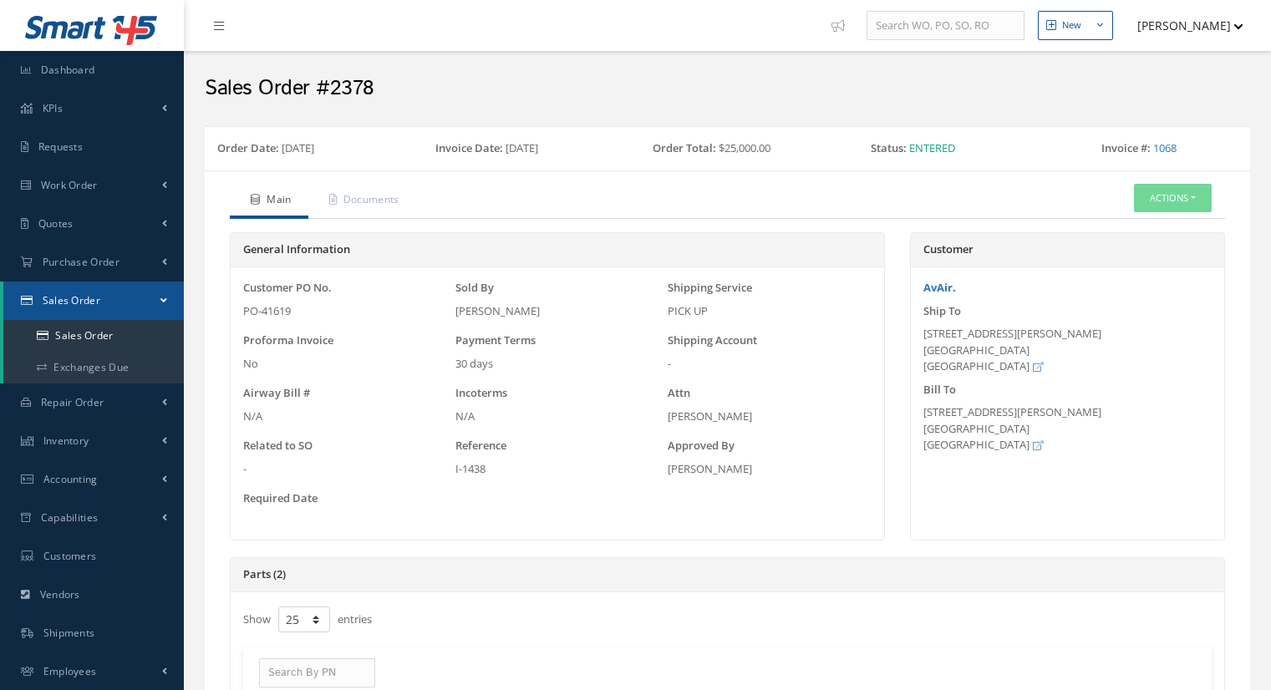
select select "25"
click at [1157, 203] on button "Actions" at bounding box center [1173, 198] width 78 height 29
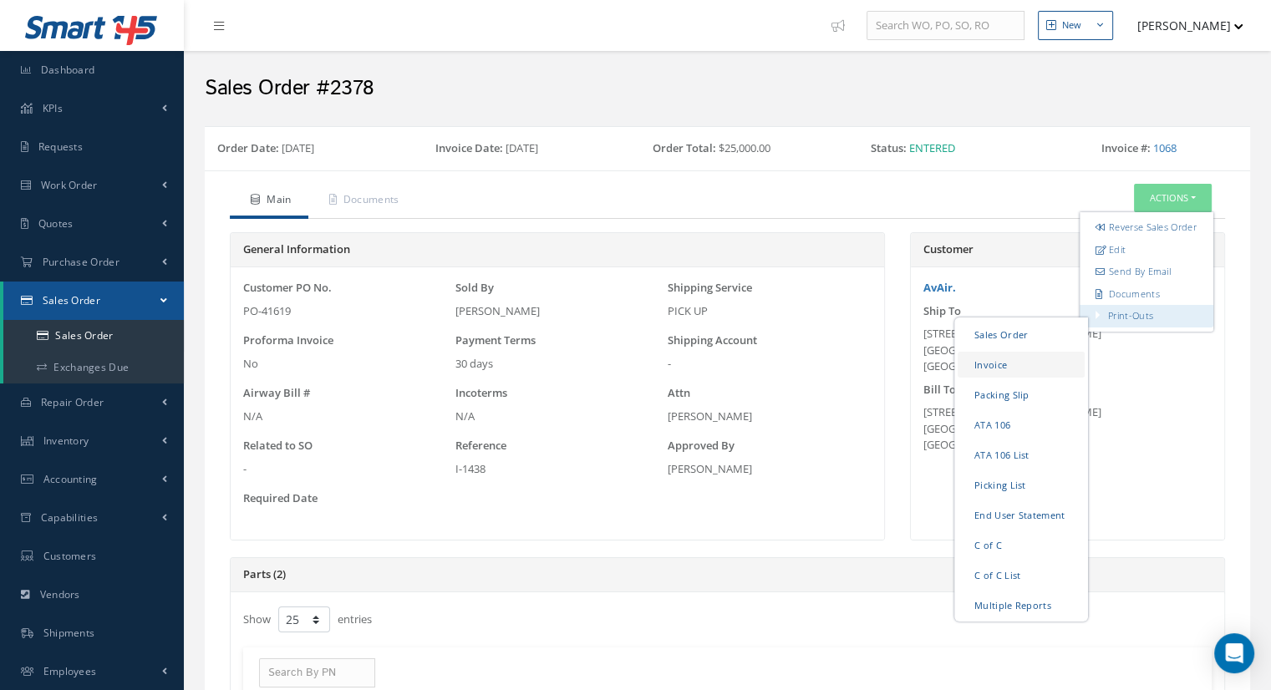
click at [1008, 376] on link "Invoice" at bounding box center [1021, 365] width 127 height 26
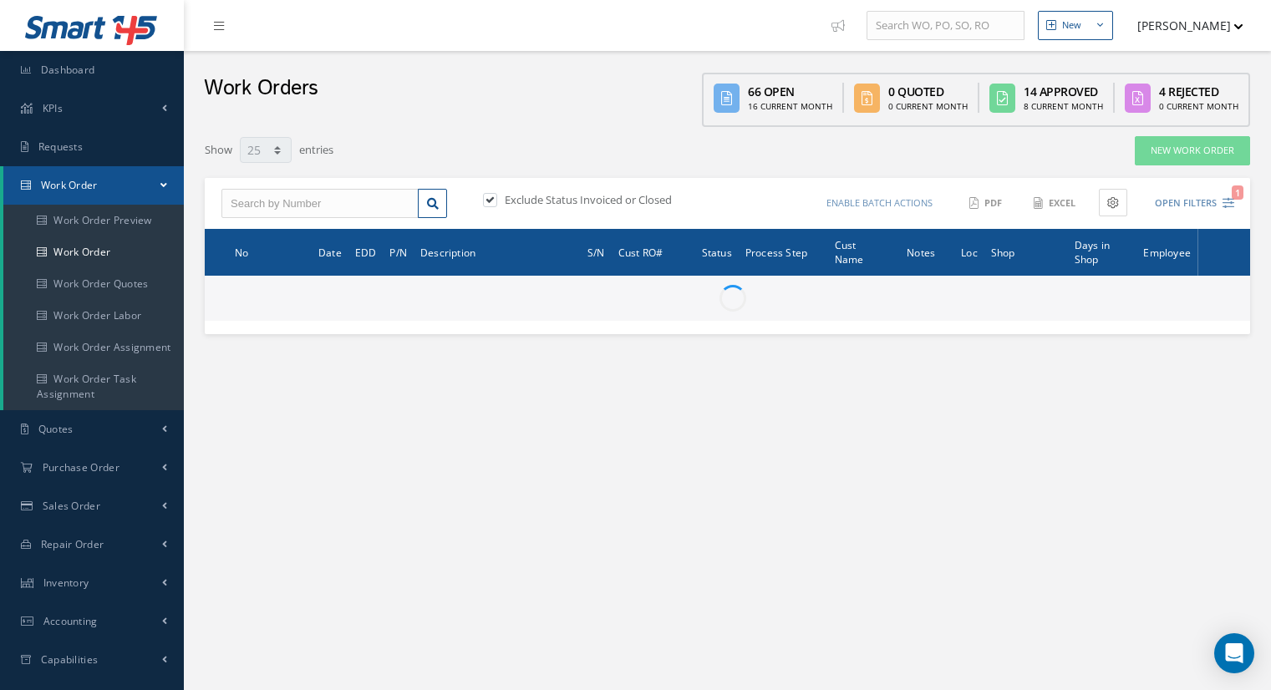
select select "25"
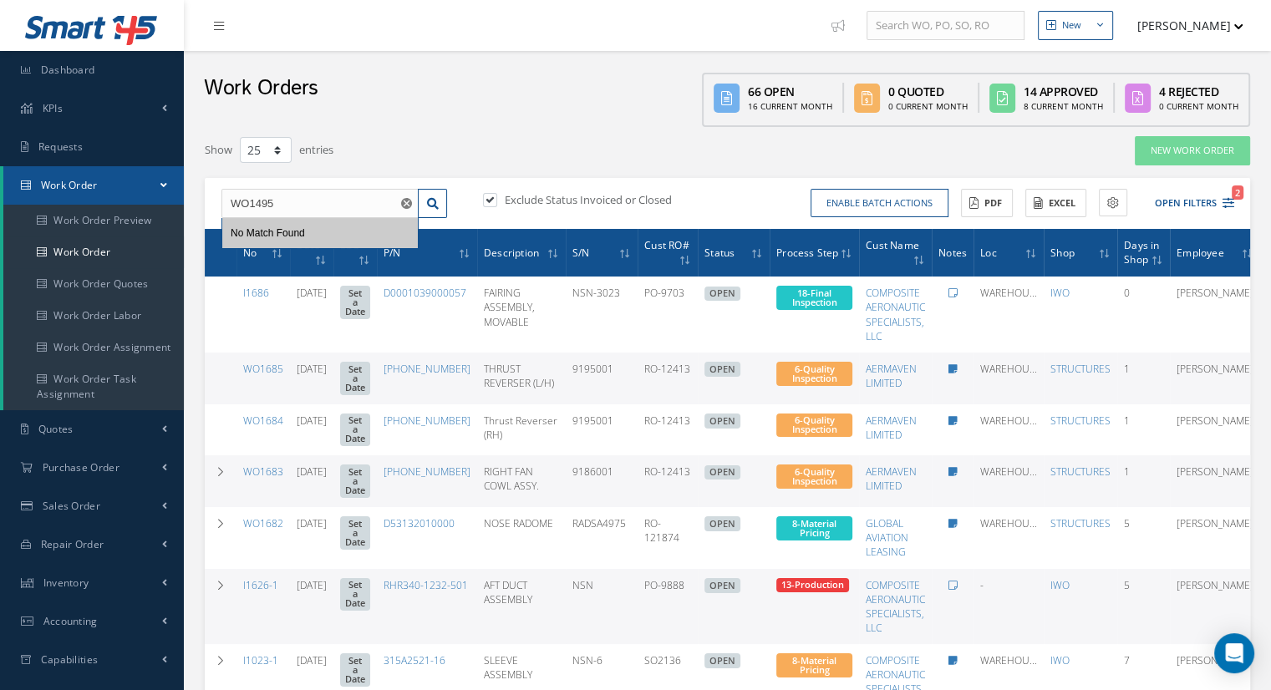
type input "WO1495"
click at [496, 201] on label at bounding box center [498, 199] width 4 height 15
click at [488, 201] on input "checkbox" at bounding box center [488, 201] width 11 height 11
checkbox input "false"
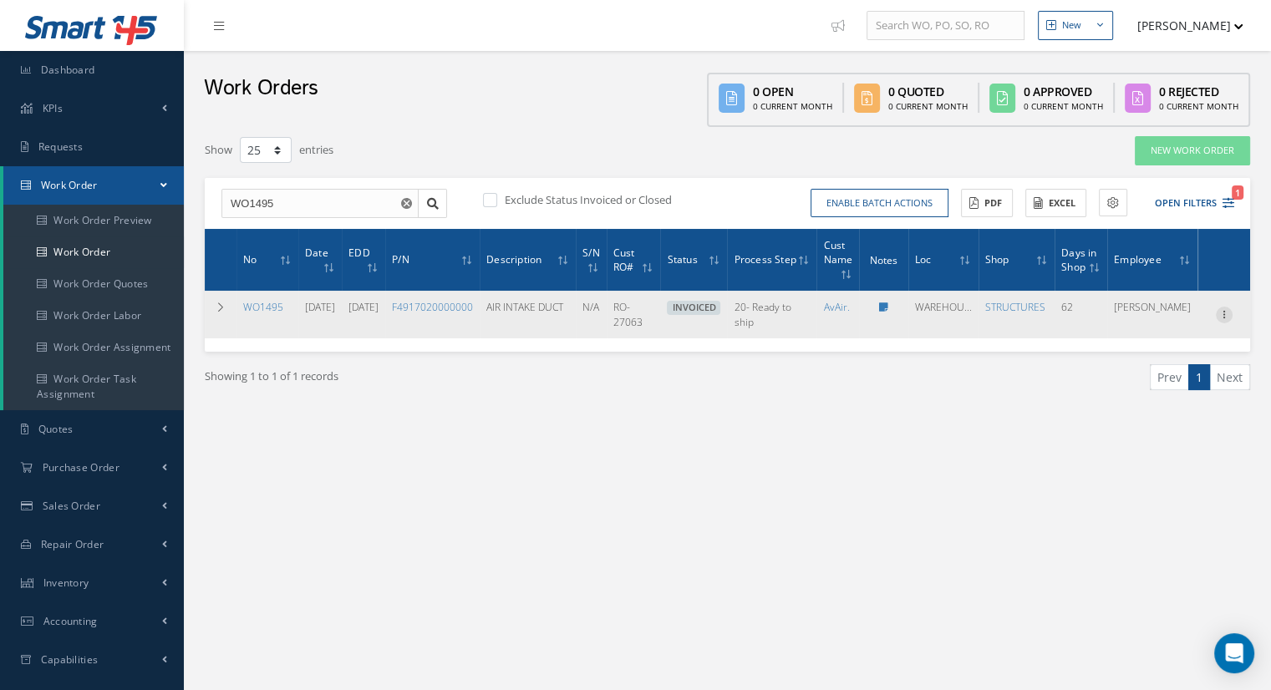
click at [1223, 313] on icon at bounding box center [1224, 313] width 17 height 13
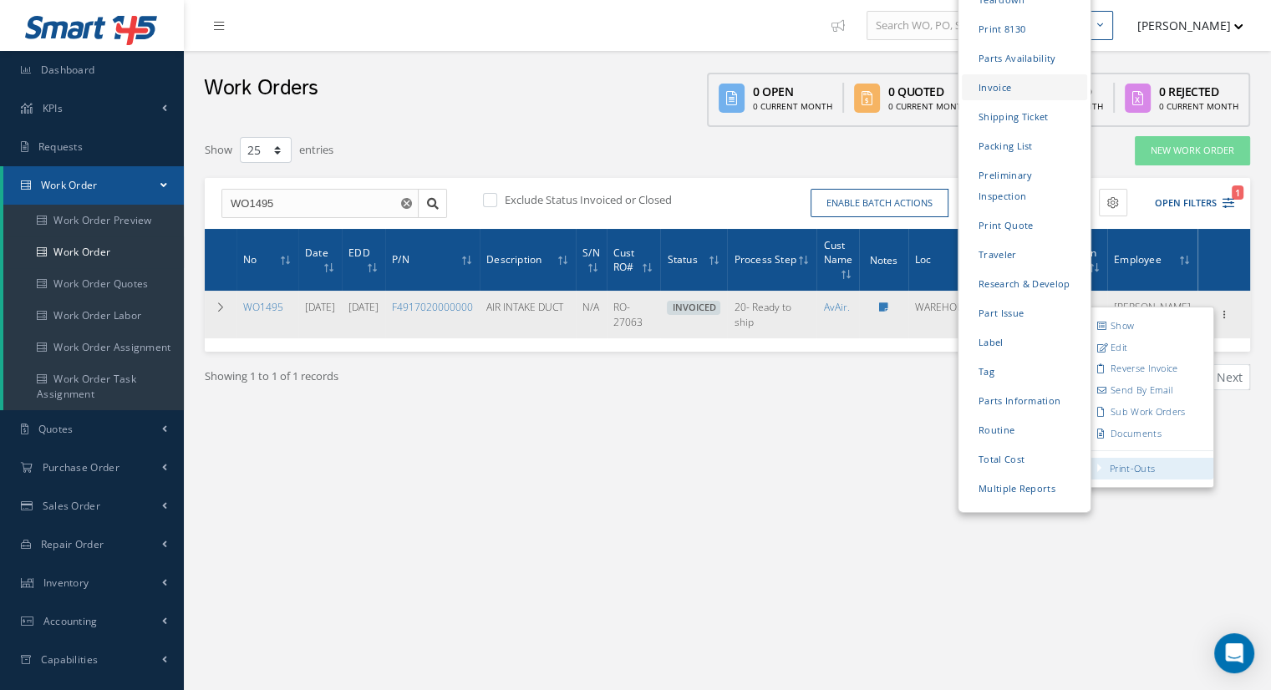
click at [1003, 74] on link "Invoice" at bounding box center [1024, 87] width 125 height 26
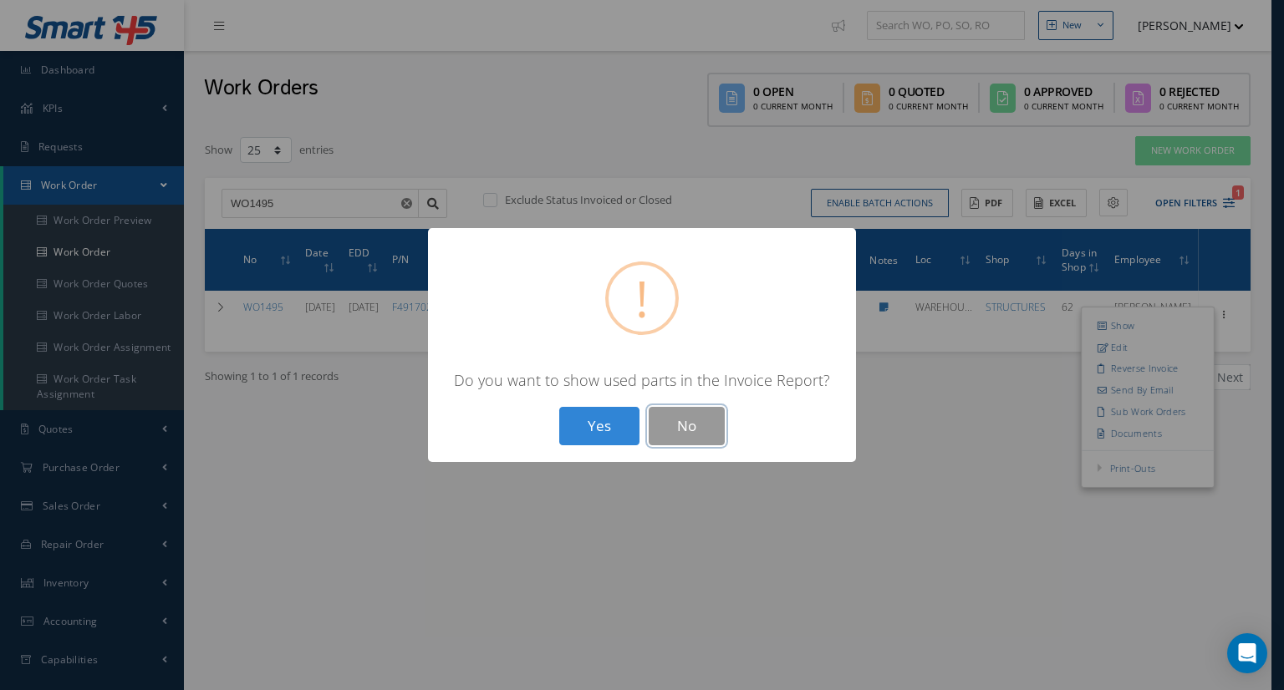
click at [679, 420] on button "No" at bounding box center [686, 426] width 76 height 39
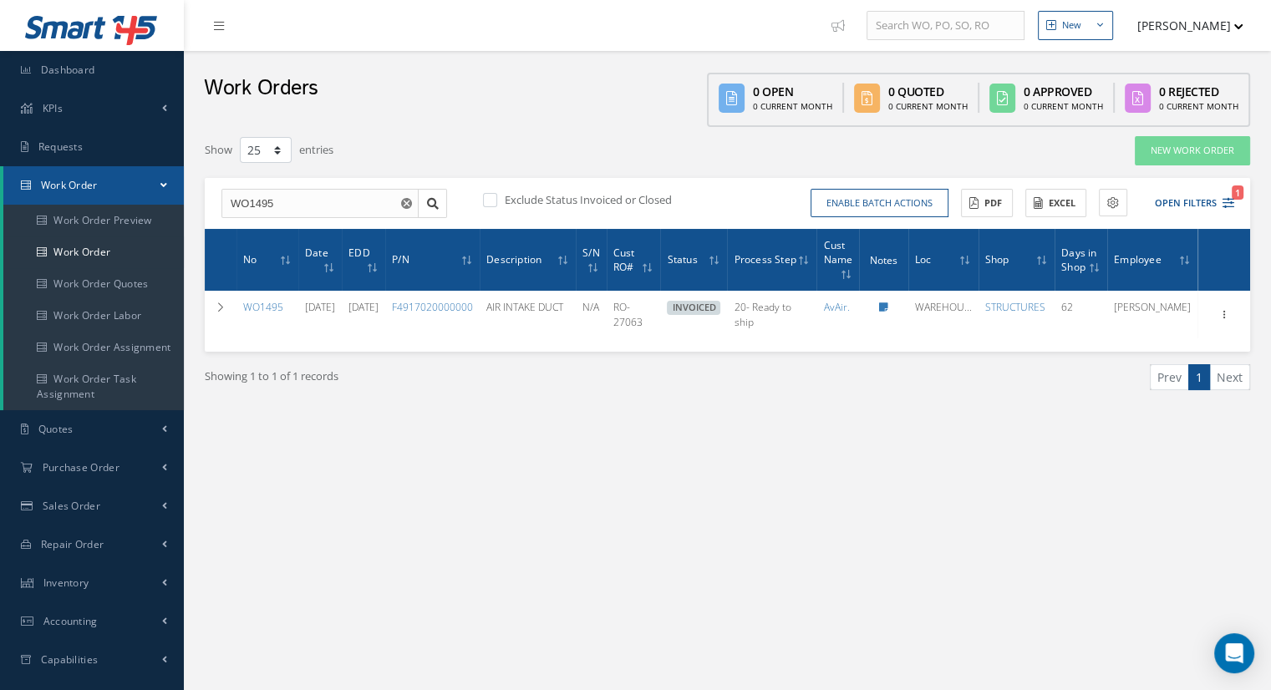
click at [472, 107] on div "Work Orders 0 Open 0 Current Month 0 Quoted 0 Current Month 0 Approved 0 Curren…" at bounding box center [727, 89] width 1087 height 76
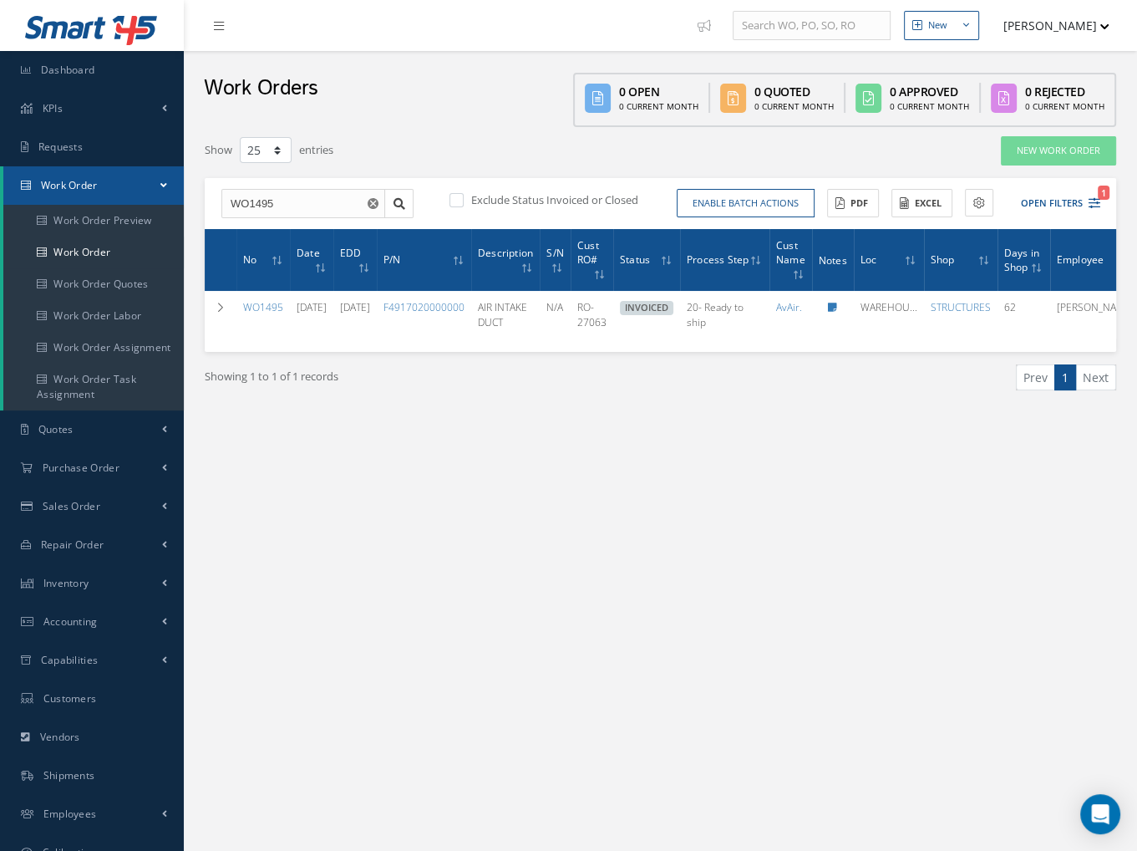
click at [647, 535] on div "New New Work Order New Purchase Order New Customer Quote New Sales Order New Re…" at bounding box center [660, 474] width 953 height 948
click at [254, 201] on input "WO1495" at bounding box center [303, 204] width 164 height 30
drag, startPoint x: 261, startPoint y: 200, endPoint x: 341, endPoint y: 205, distance: 80.4
click at [341, 205] on input "WO1495" at bounding box center [303, 204] width 164 height 30
type input "WO1407"
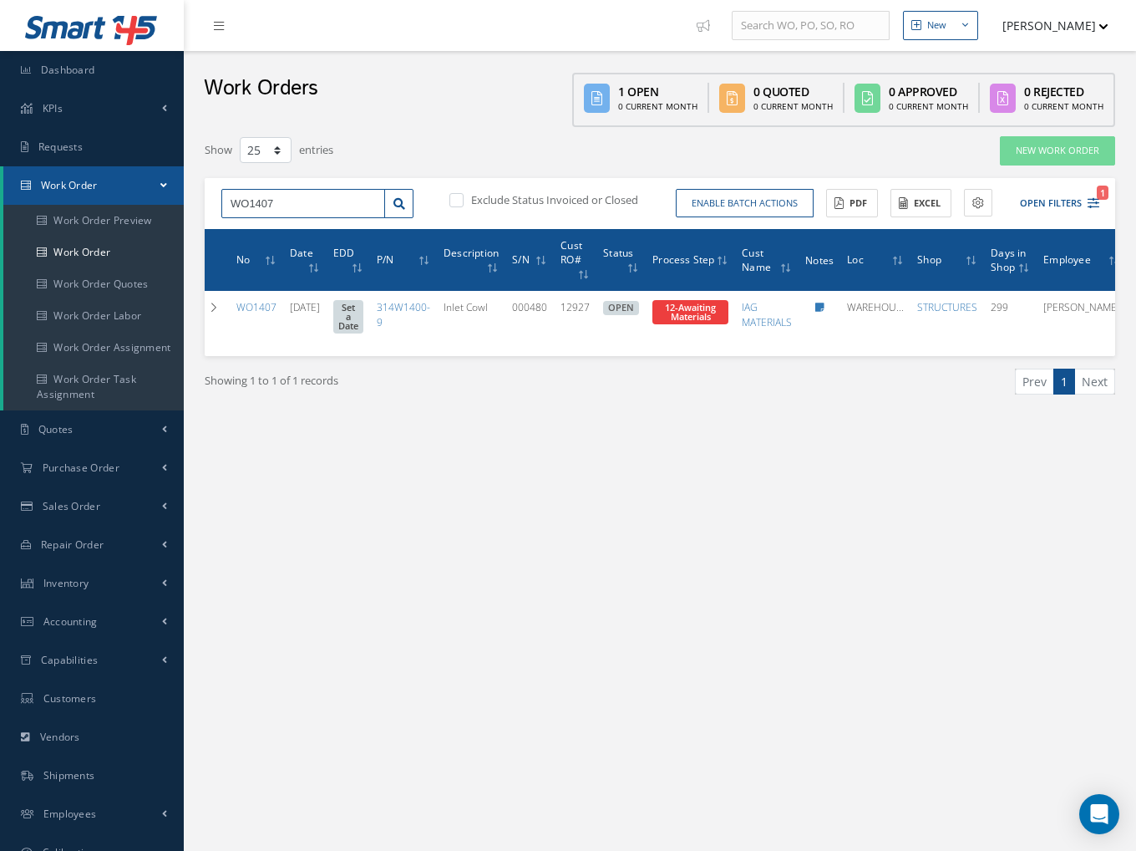
scroll to position [0, 3]
click at [506, 560] on div "New New Work Order New Purchase Order New Customer Quote New Sales Order New Re…" at bounding box center [660, 474] width 953 height 948
click at [729, 543] on div "New New Work Order New Purchase Order New Customer Quote New Sales Order New Re…" at bounding box center [660, 474] width 953 height 948
click at [318, 437] on div "Showing 1 to 1 of 1 records Prev 1 Next" at bounding box center [660, 396] width 936 height 81
click at [1055, 198] on button "Open Filters 1" at bounding box center [1052, 204] width 94 height 28
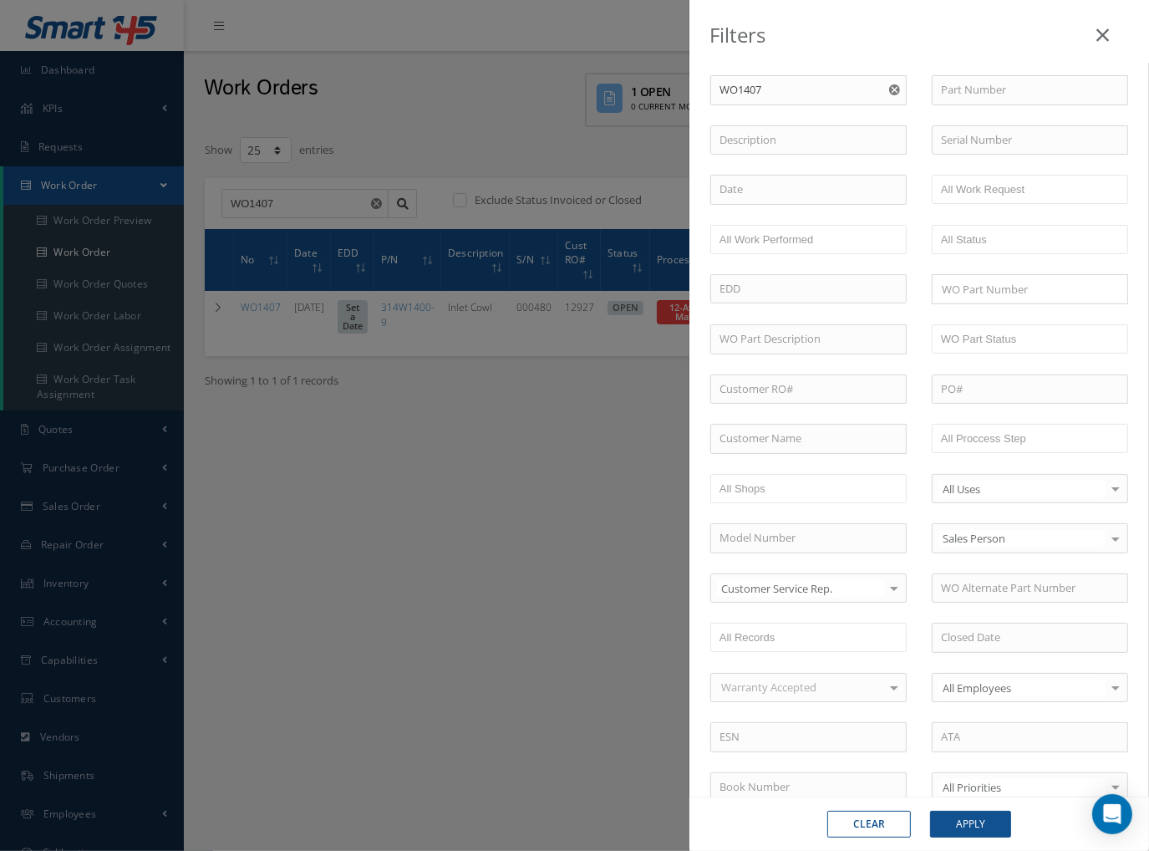
click at [595, 525] on div "Filters WO Number WO1407 Part Number Description Serial Number BALANCE BENCH CH…" at bounding box center [574, 425] width 1149 height 851
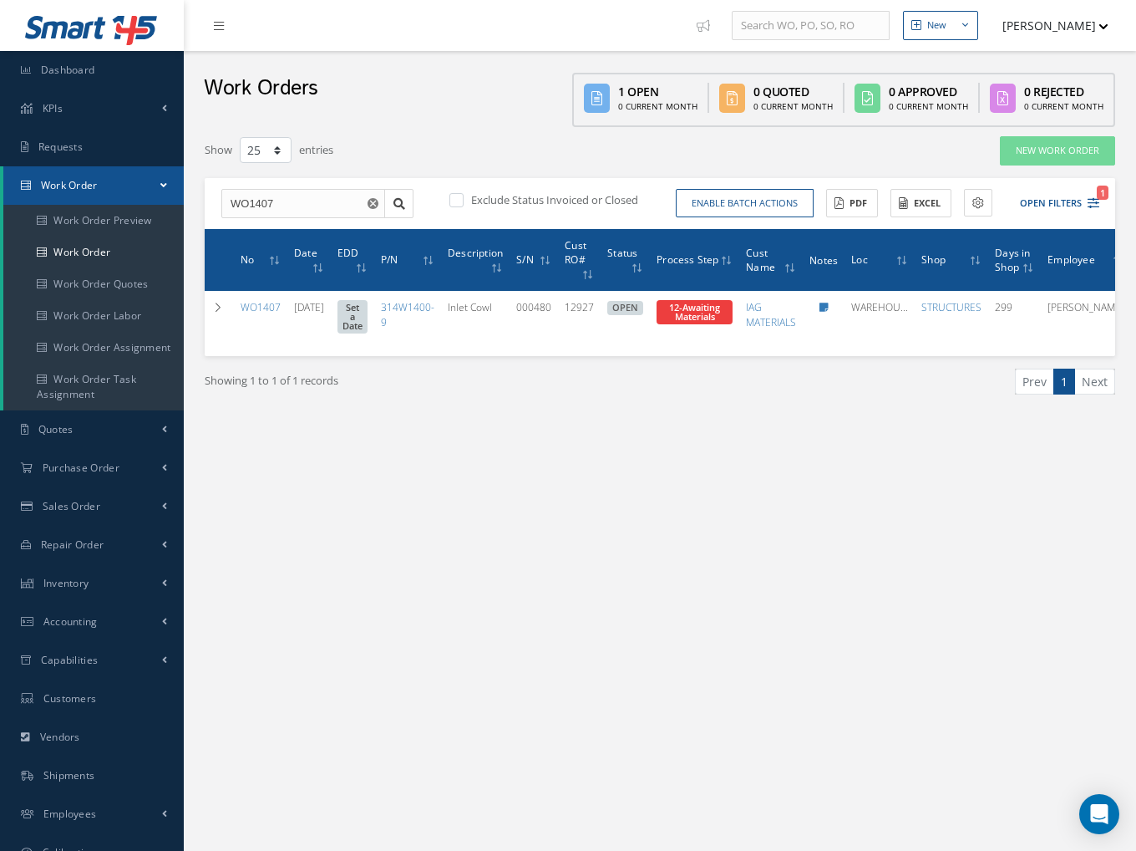
click at [780, 458] on div "Filters WO Number WO1407 Part Number Description Serial Number BALANCE BENCH CH…" at bounding box center [660, 298] width 928 height 343
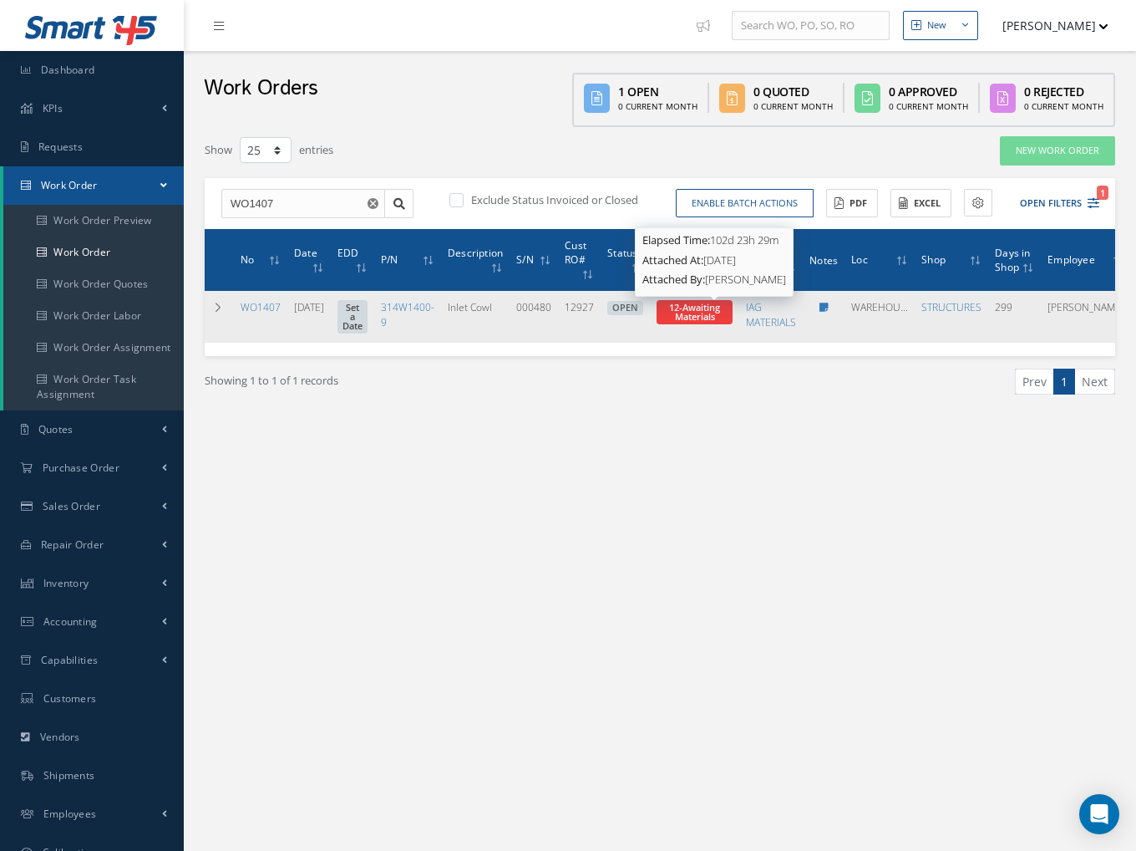
click at [720, 311] on span "12-Awaiting Materials" at bounding box center [694, 312] width 51 height 22
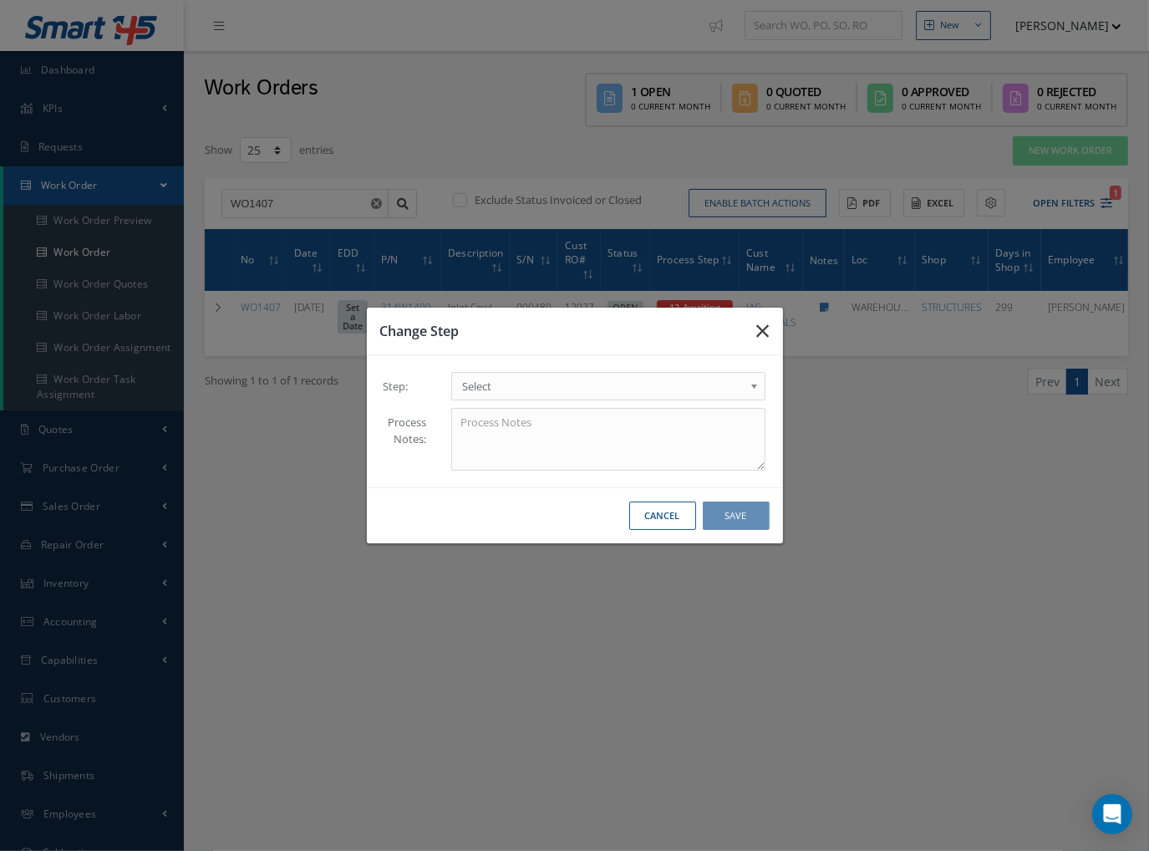
click at [763, 327] on icon "button" at bounding box center [763, 331] width 13 height 20
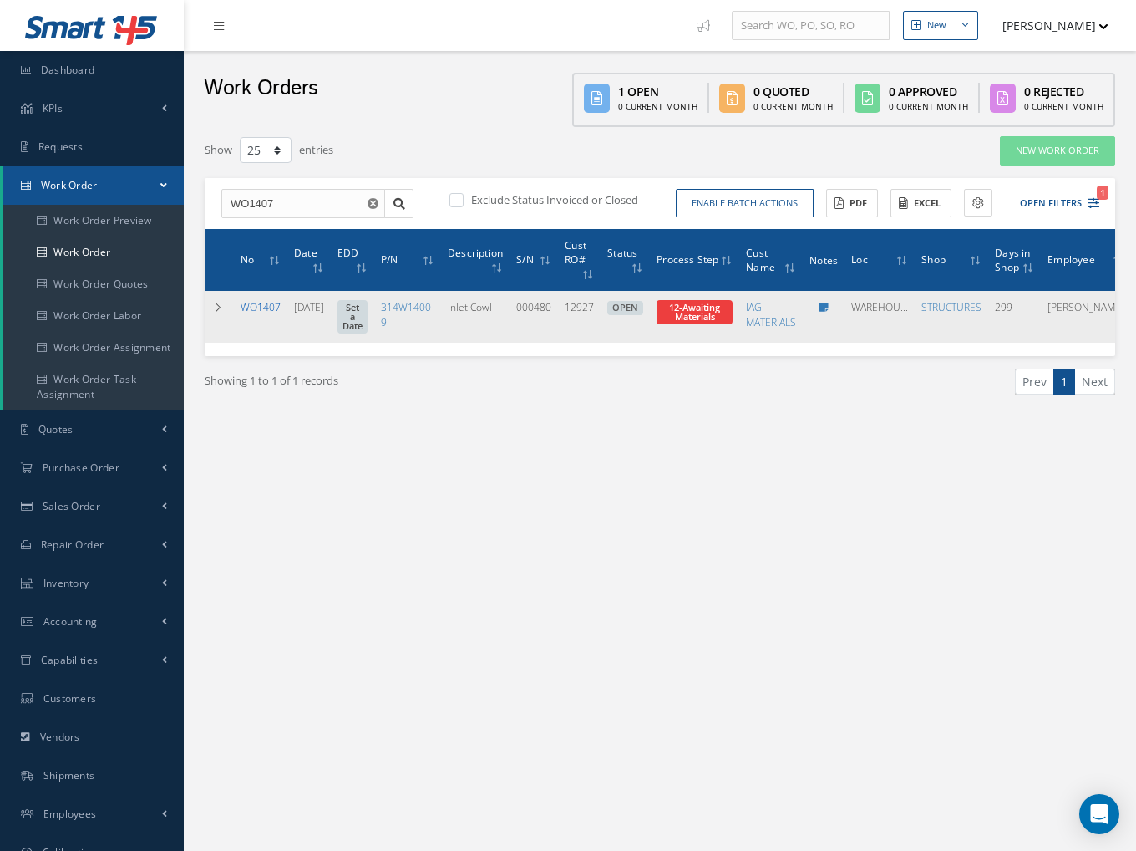
click at [260, 308] on link "WO1407" at bounding box center [261, 307] width 40 height 14
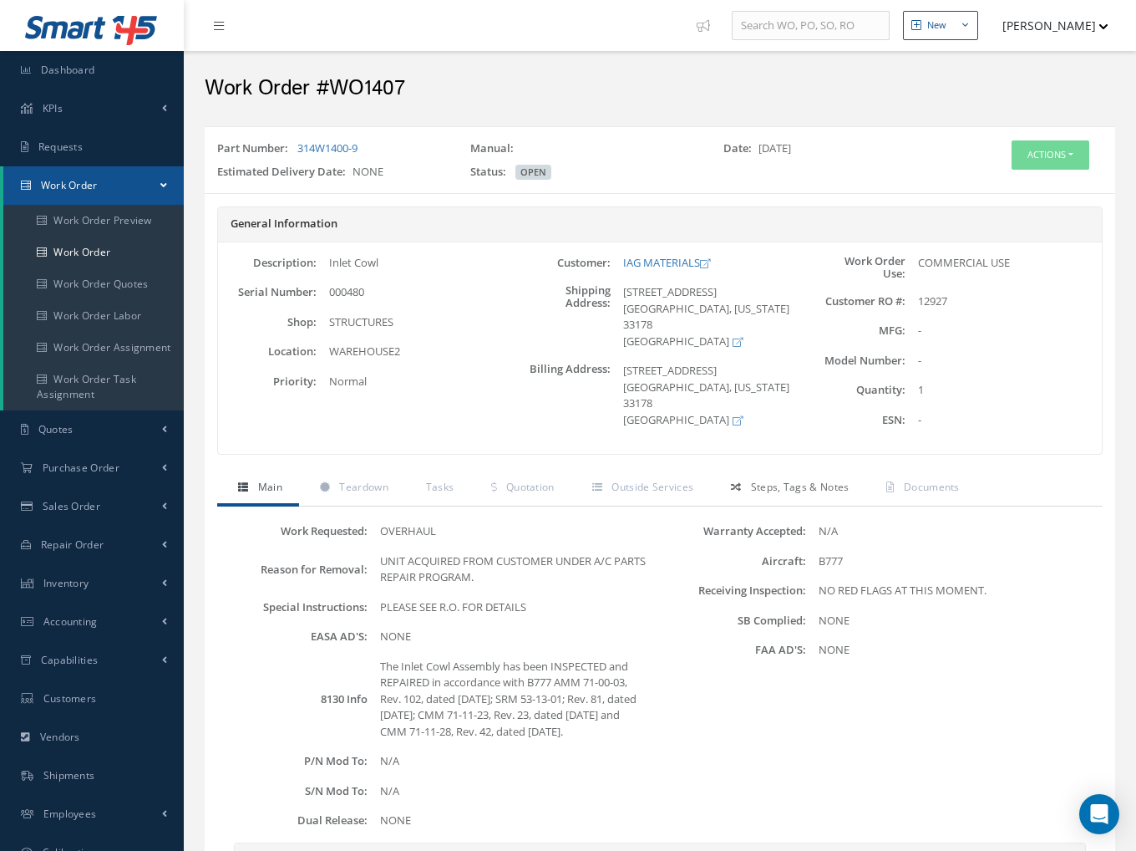
click at [770, 486] on span "Steps, Tags & Notes" at bounding box center [800, 487] width 99 height 14
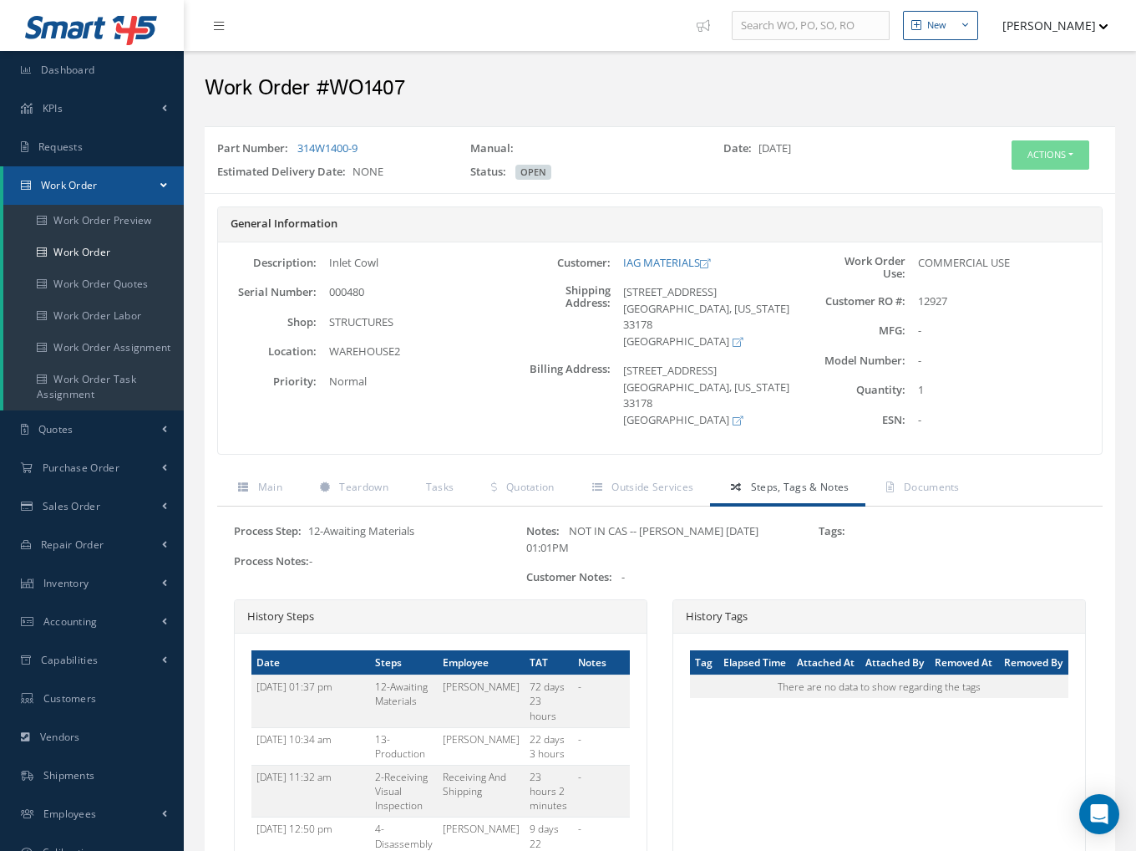
click at [432, 578] on div "Process Step: 12-Awaiting Materials Process Notes: -" at bounding box center [367, 561] width 292 height 76
click at [608, 531] on span "NOT IN CAS -- Nicolas 01/30/2025 01:01PM" at bounding box center [642, 539] width 232 height 32
drag, startPoint x: 765, startPoint y: 533, endPoint x: 406, endPoint y: 544, distance: 359.5
click at [406, 544] on div "Process Step: 12-Awaiting Materials Process Notes: - Notes: NOT IN CAS -- Nicol…" at bounding box center [659, 561] width 877 height 76
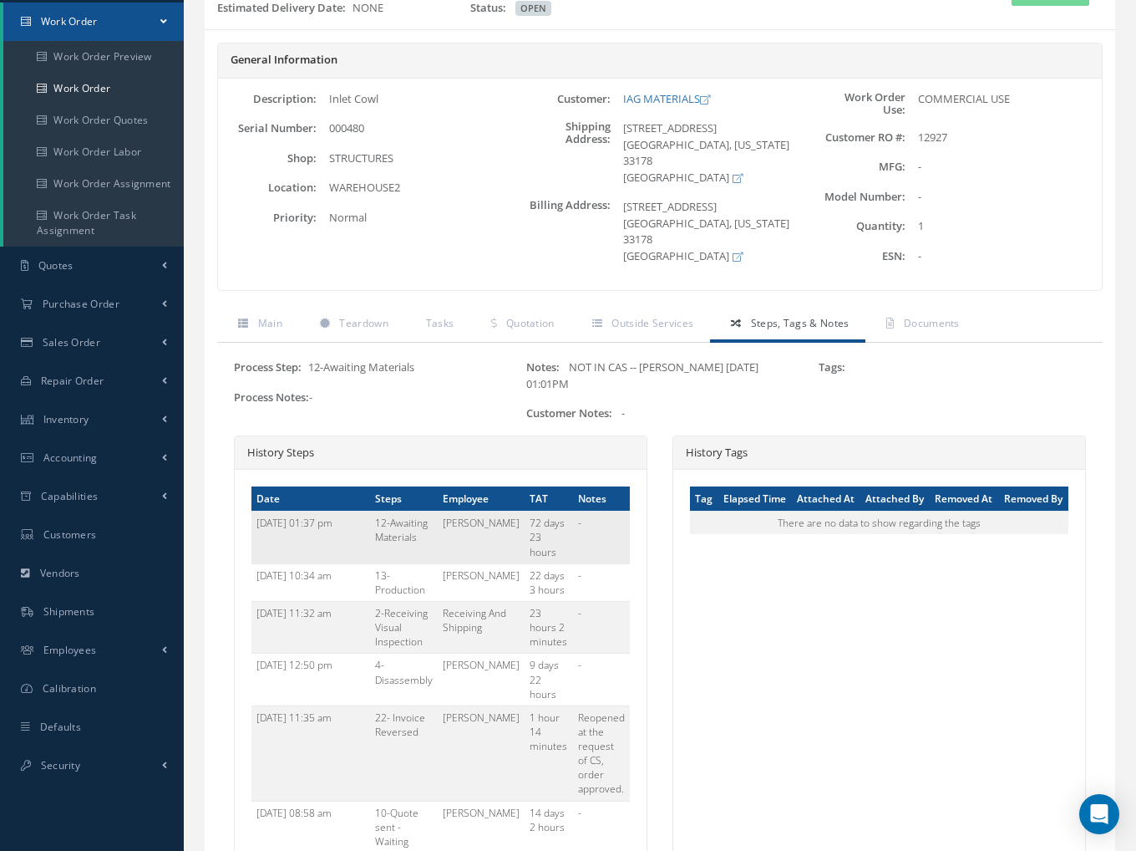
scroll to position [167, 0]
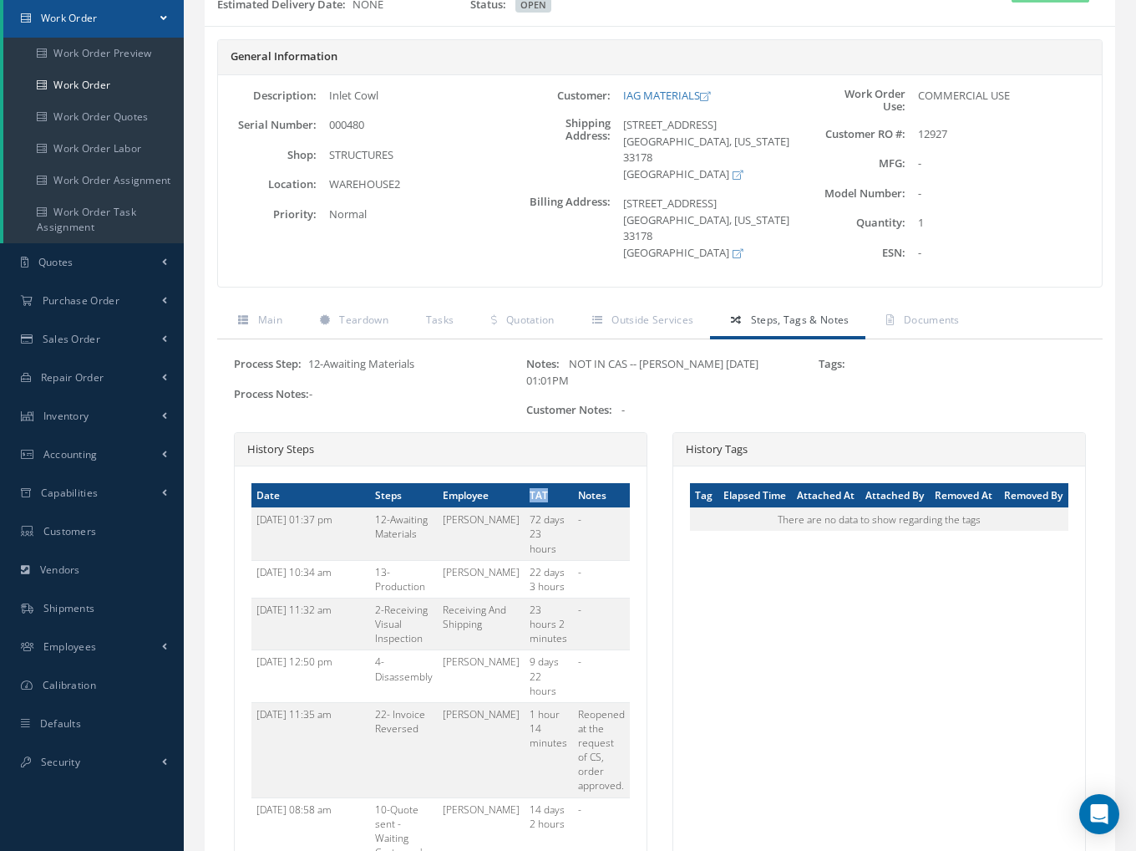
drag, startPoint x: 529, startPoint y: 480, endPoint x: 554, endPoint y: 482, distance: 25.2
click at [554, 483] on th "TAT" at bounding box center [549, 495] width 48 height 25
click at [541, 519] on td "72 days 23 hours" at bounding box center [549, 534] width 48 height 52
drag, startPoint x: 571, startPoint y: 516, endPoint x: 252, endPoint y: 493, distance: 319.2
click at [252, 508] on tr "05/08/2025 01:37 pm 12-Awaiting Materials Fernando Salomo 72 days 23 hours -" at bounding box center [441, 534] width 379 height 52
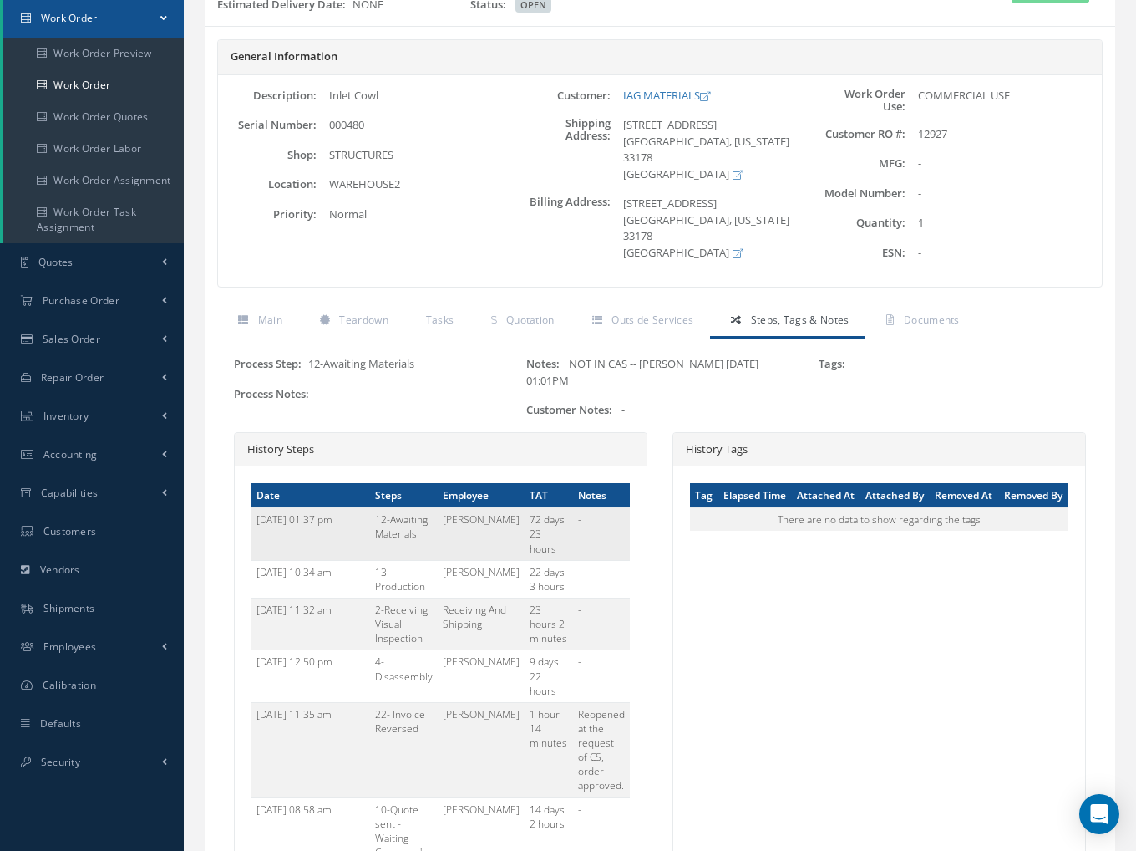
click at [573, 533] on td "-" at bounding box center [601, 534] width 57 height 52
click at [548, 522] on td "72 days 23 hours" at bounding box center [549, 534] width 48 height 52
click at [801, 602] on div "History Tags Tag Elapsed Time Attached At Attached By Removed At Removed By The…" at bounding box center [880, 861] width 414 height 859
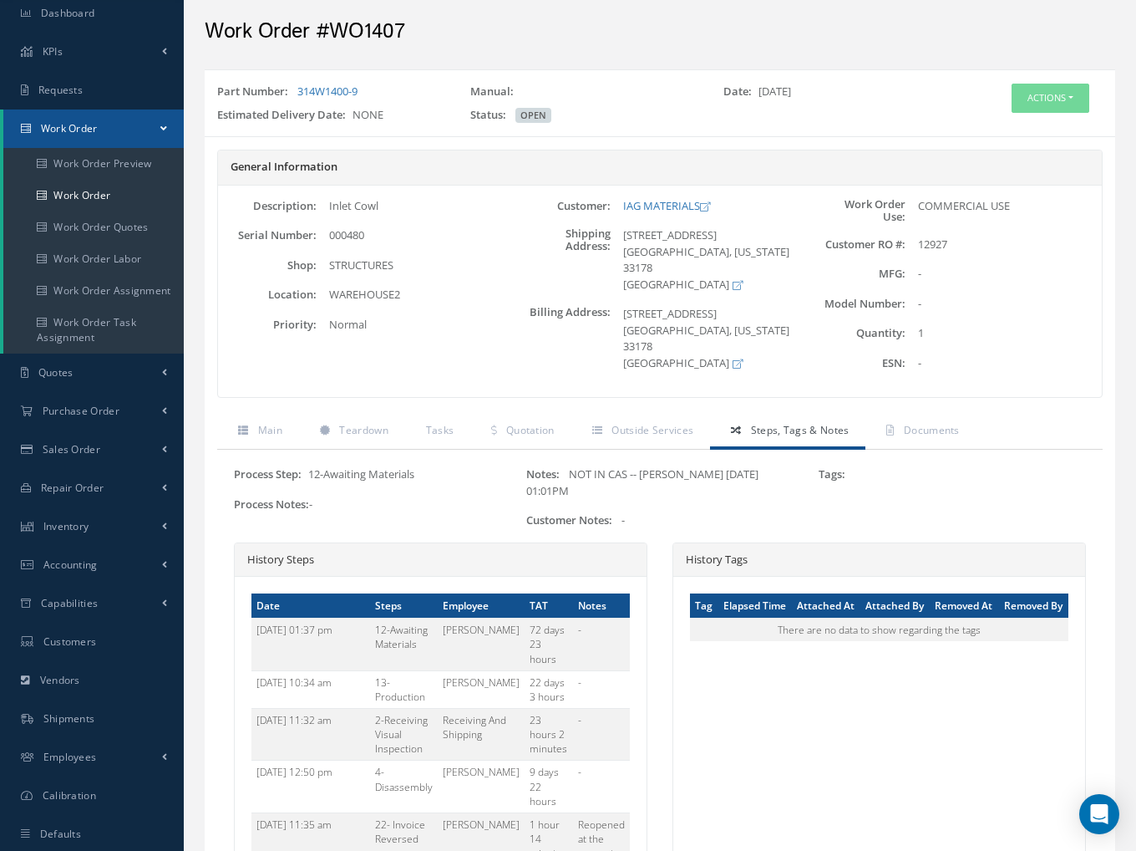
scroll to position [0, 0]
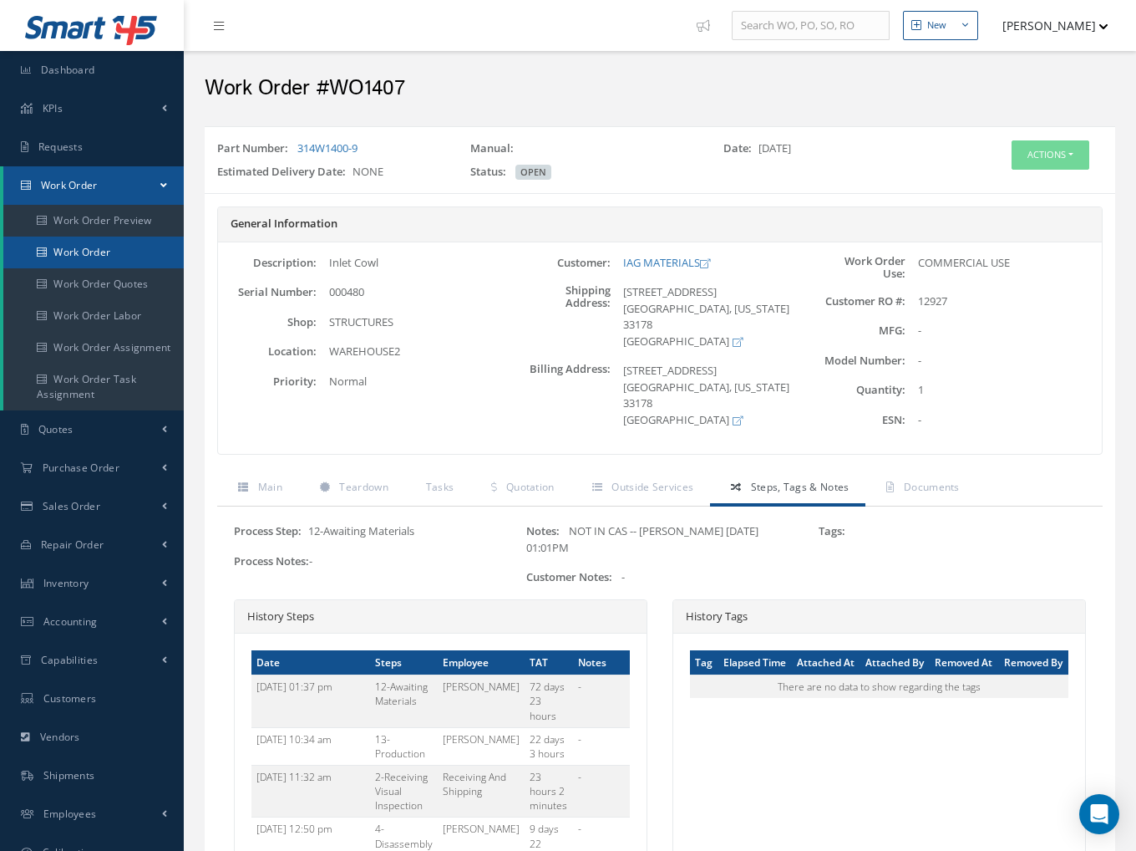
click at [94, 254] on link "Work Order" at bounding box center [93, 252] width 180 height 32
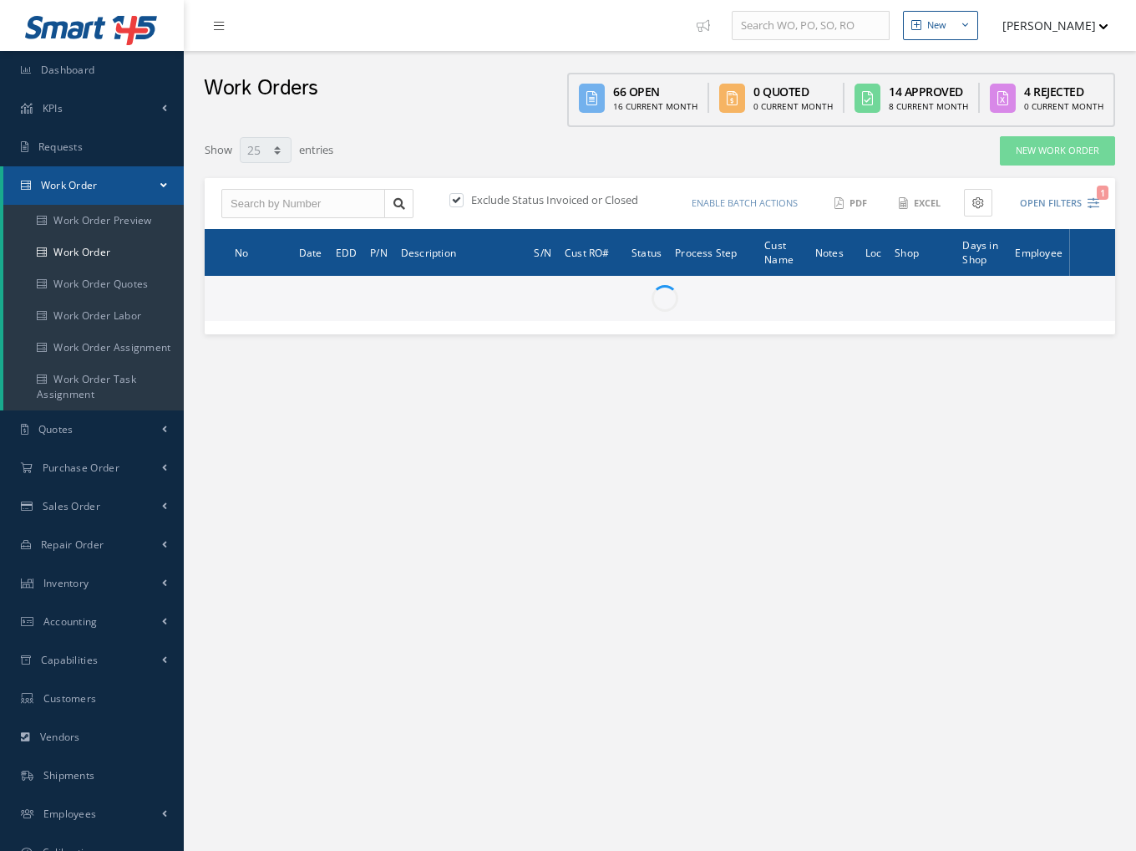
select select "25"
